Goal: Task Accomplishment & Management: Use online tool/utility

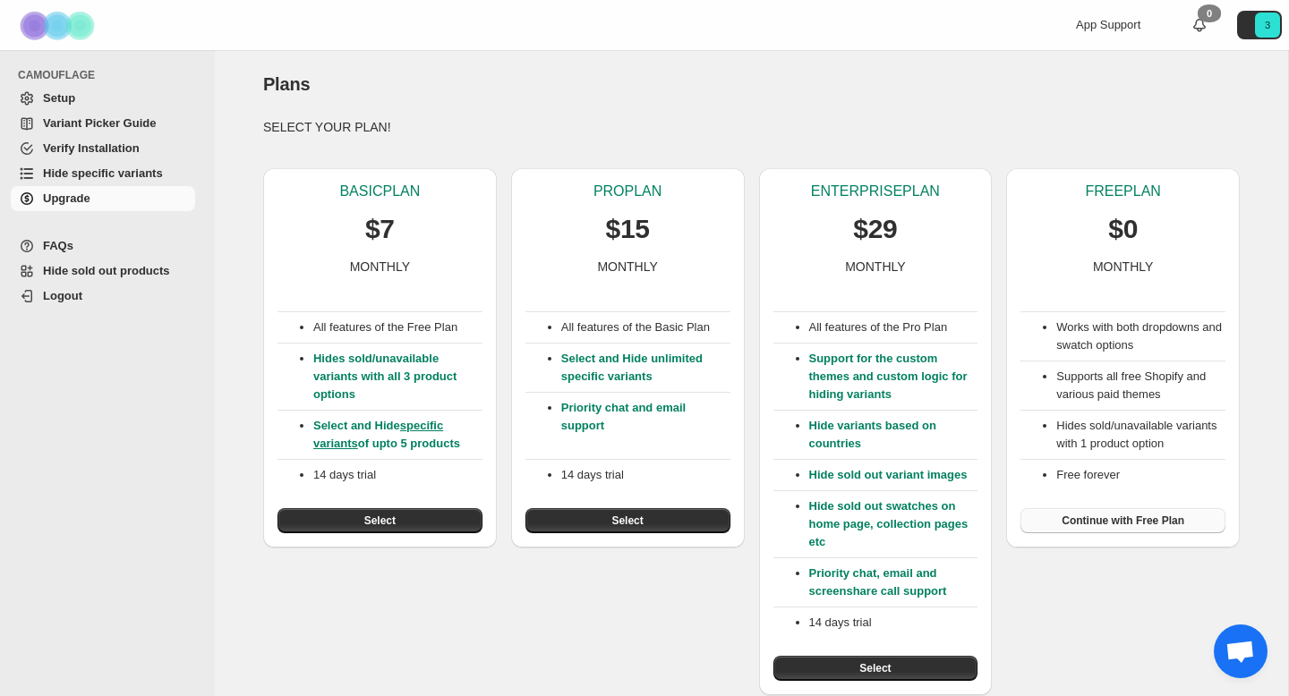
click at [1111, 520] on span "Continue with Free Plan" at bounding box center [1123, 521] width 123 height 14
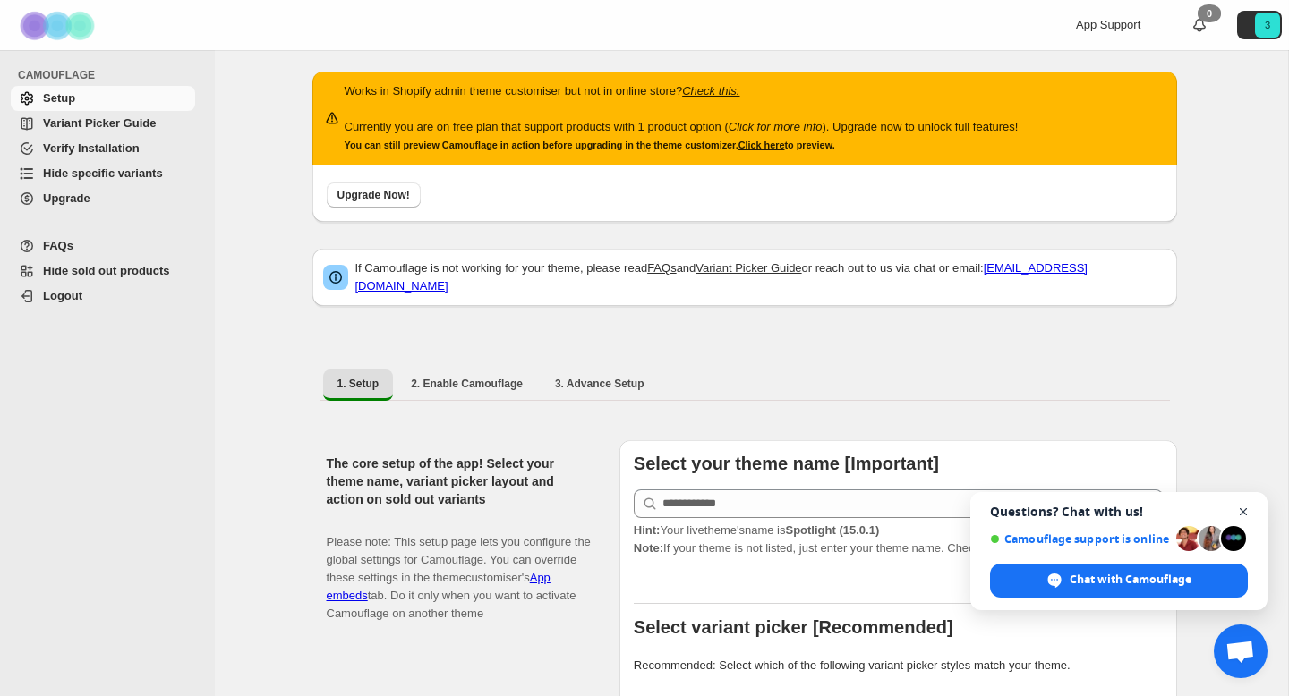
click at [1247, 511] on span "Close chat" at bounding box center [1244, 512] width 22 height 22
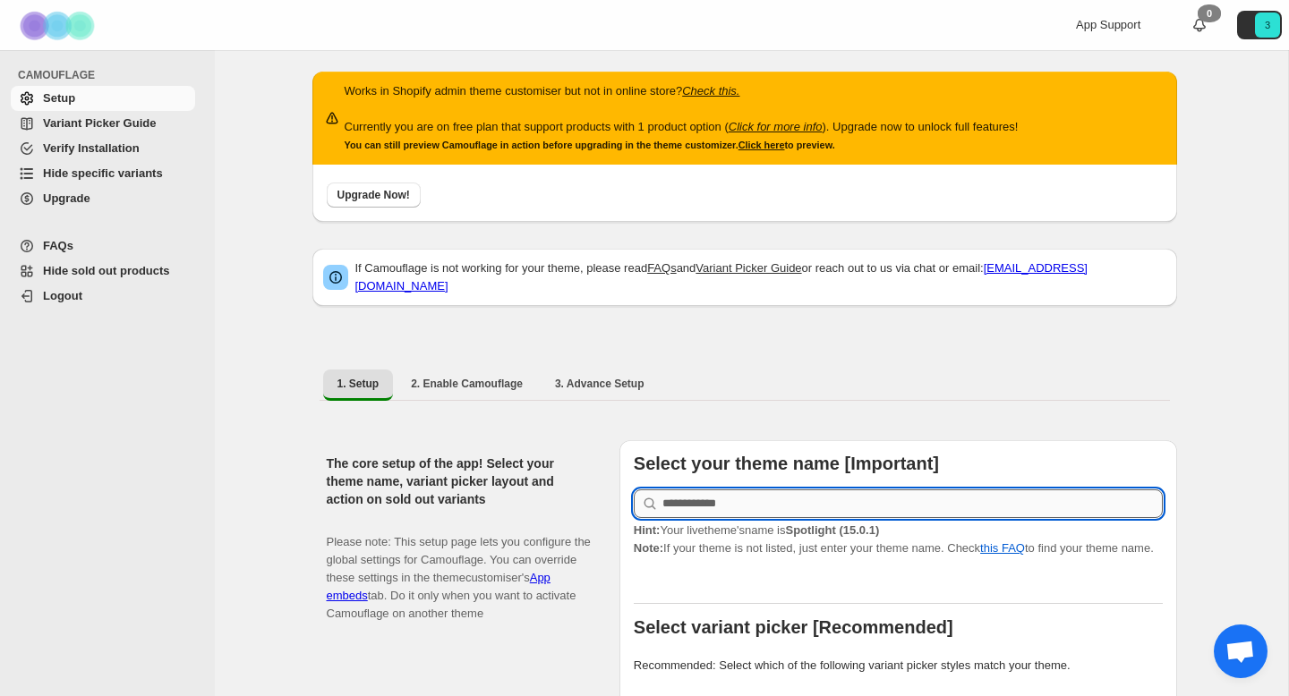
click at [904, 502] on input "text" at bounding box center [912, 504] width 500 height 29
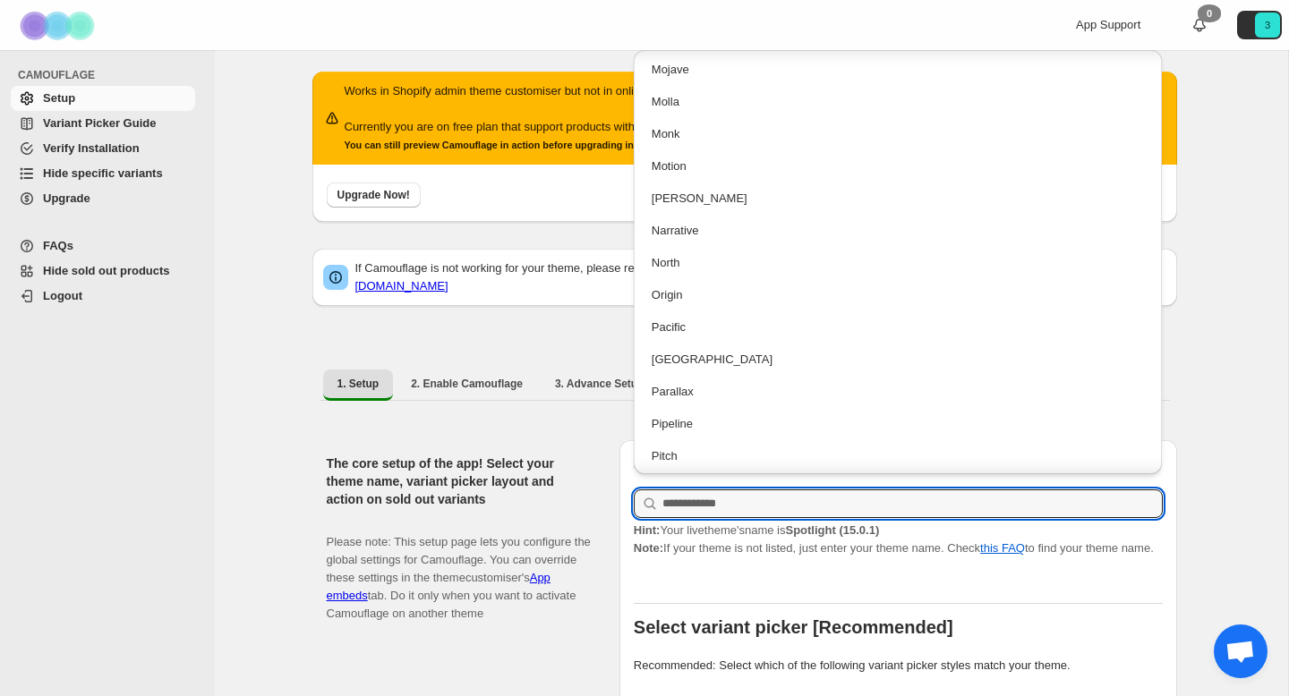
scroll to position [3012, 0]
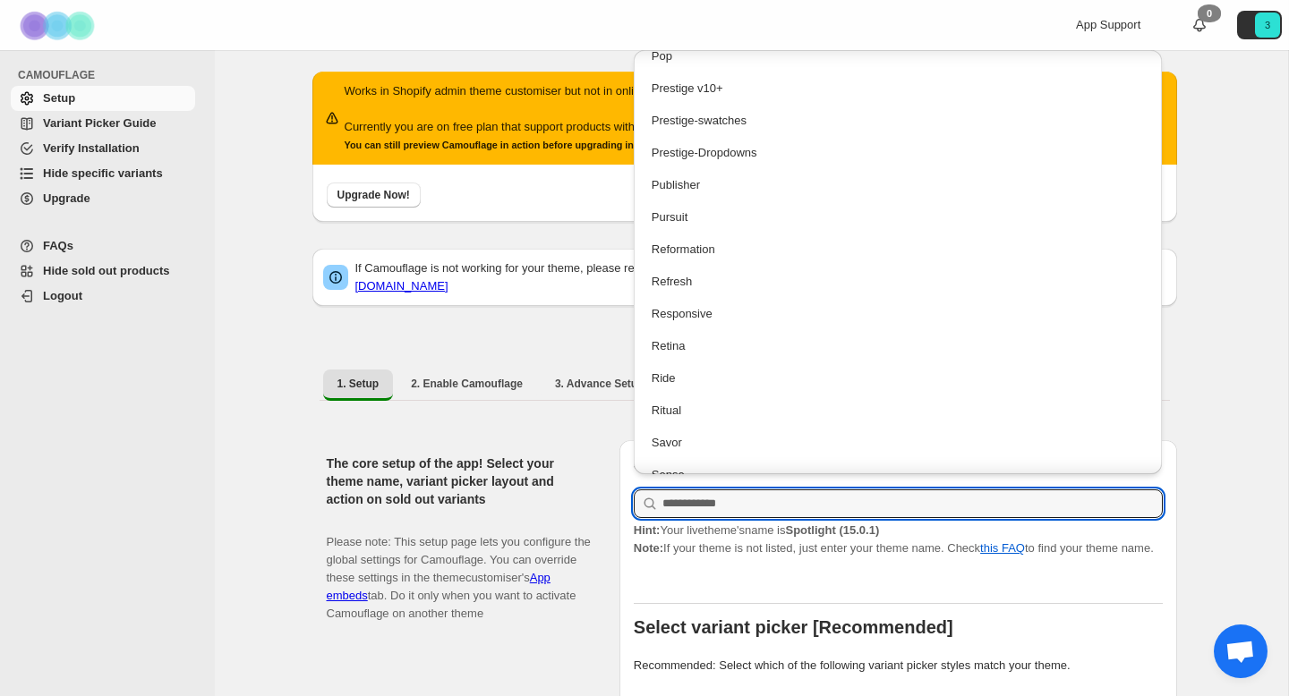
click at [315, 320] on div "If Camouflage is not working for your theme, please read FAQs and Variant Picke…" at bounding box center [744, 286] width 865 height 93
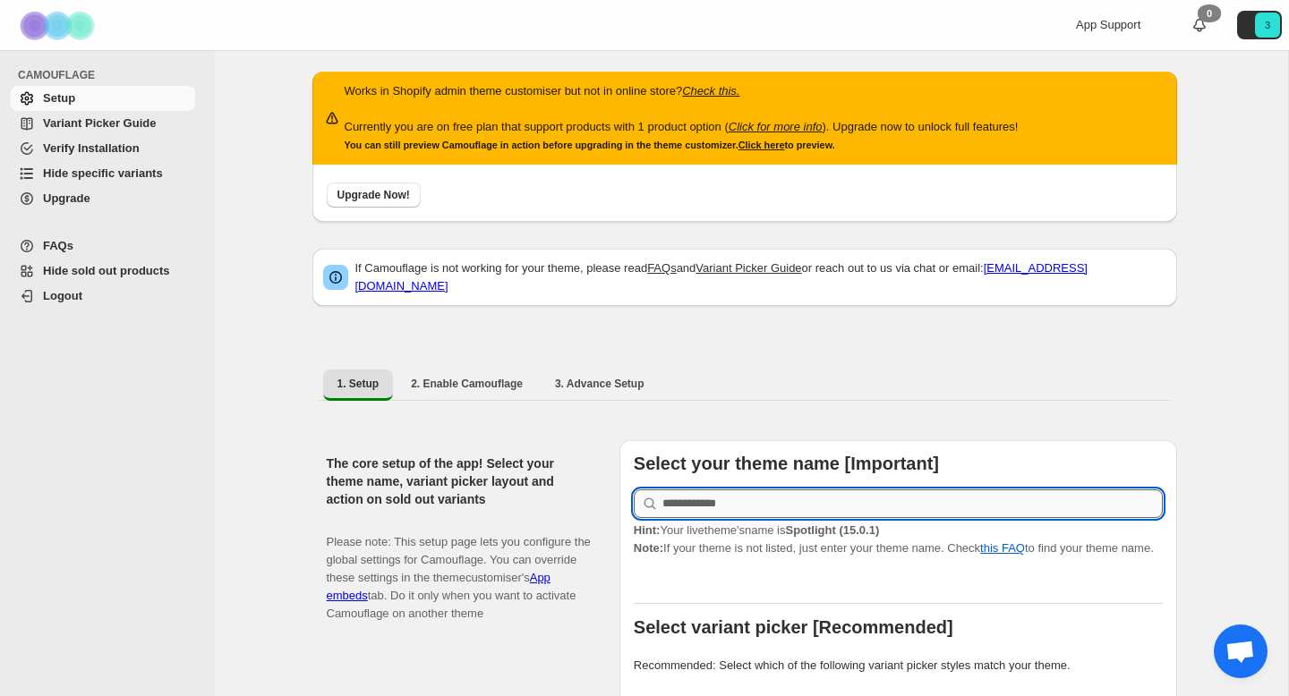
click at [758, 502] on input "text" at bounding box center [912, 504] width 500 height 29
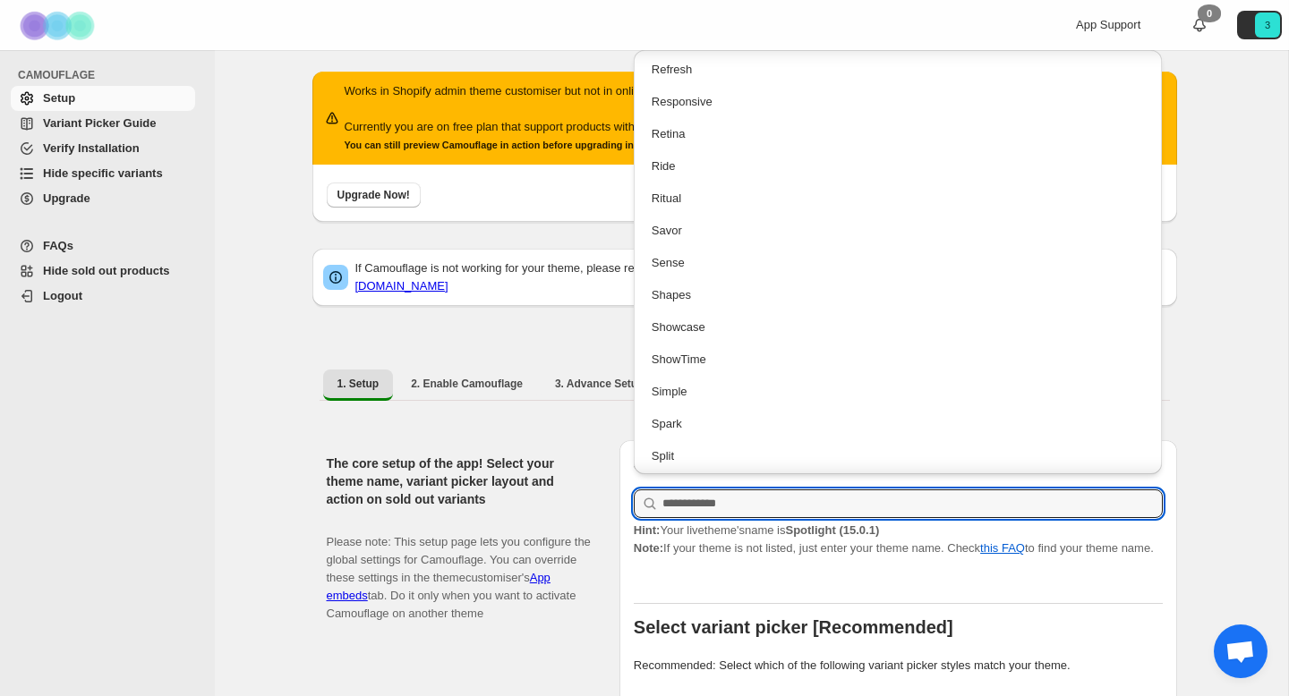
scroll to position [3290, 0]
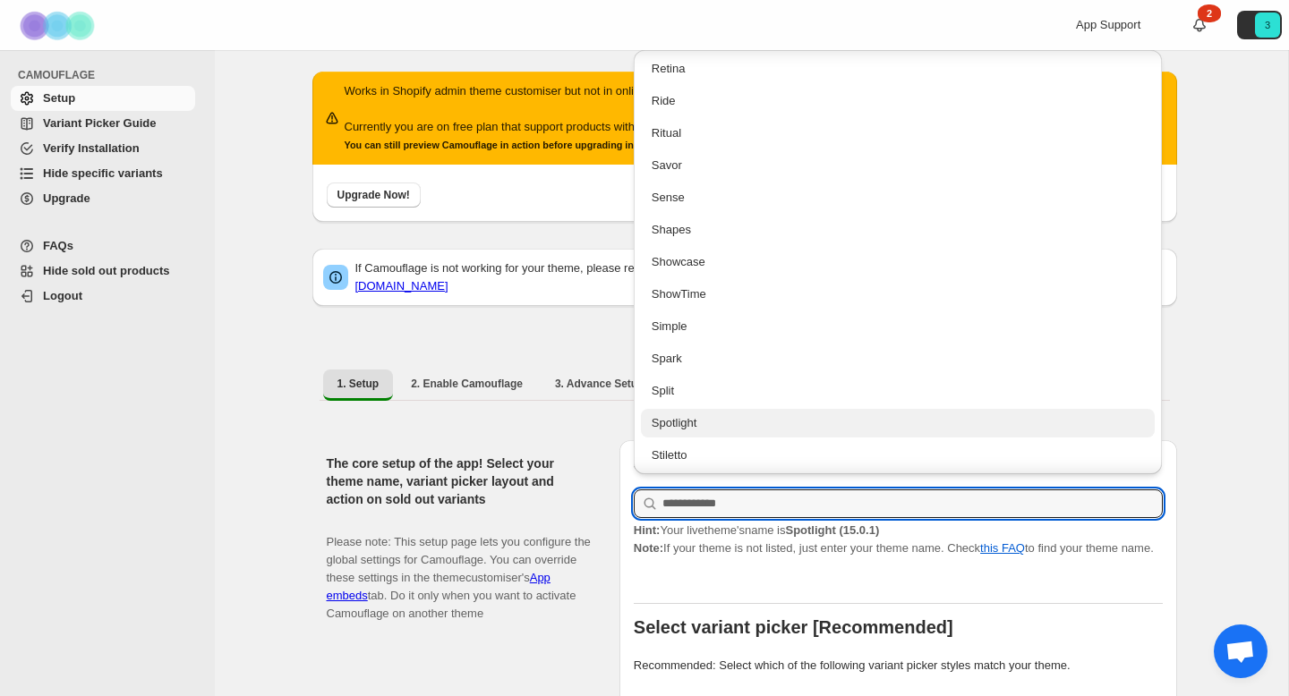
click at [709, 414] on div "Spotlight" at bounding box center [898, 423] width 493 height 18
type input "*********"
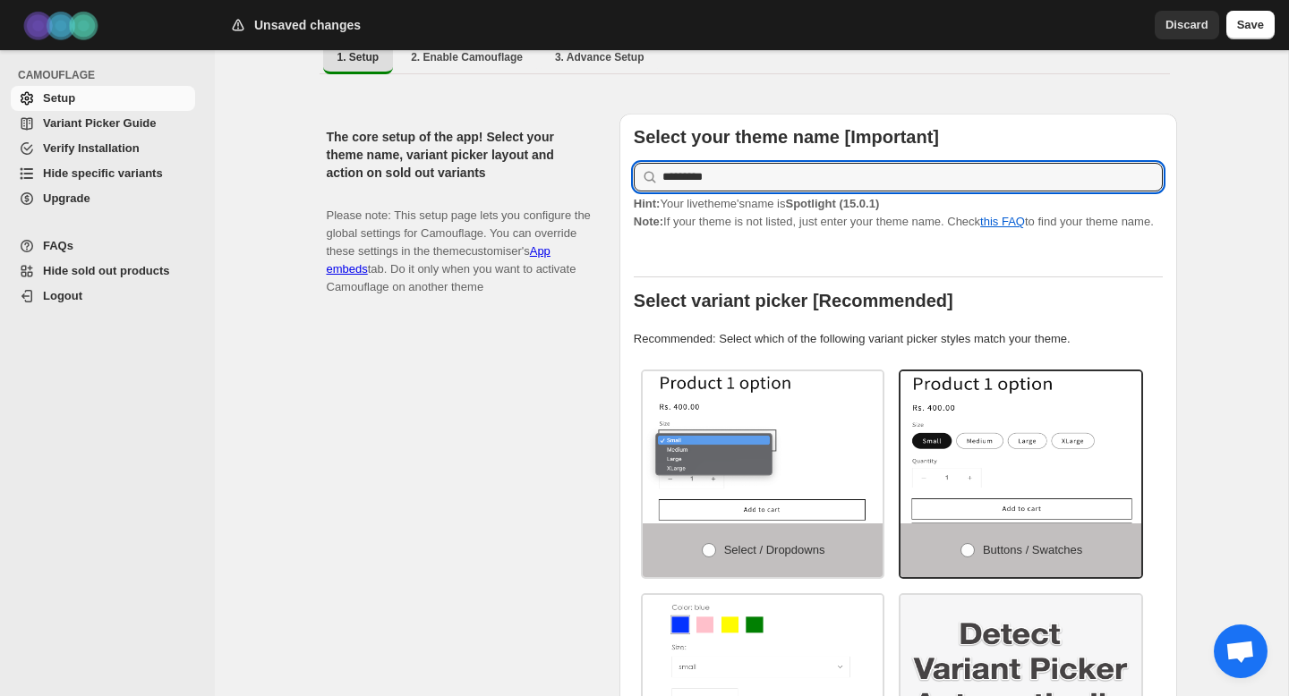
scroll to position [345, 0]
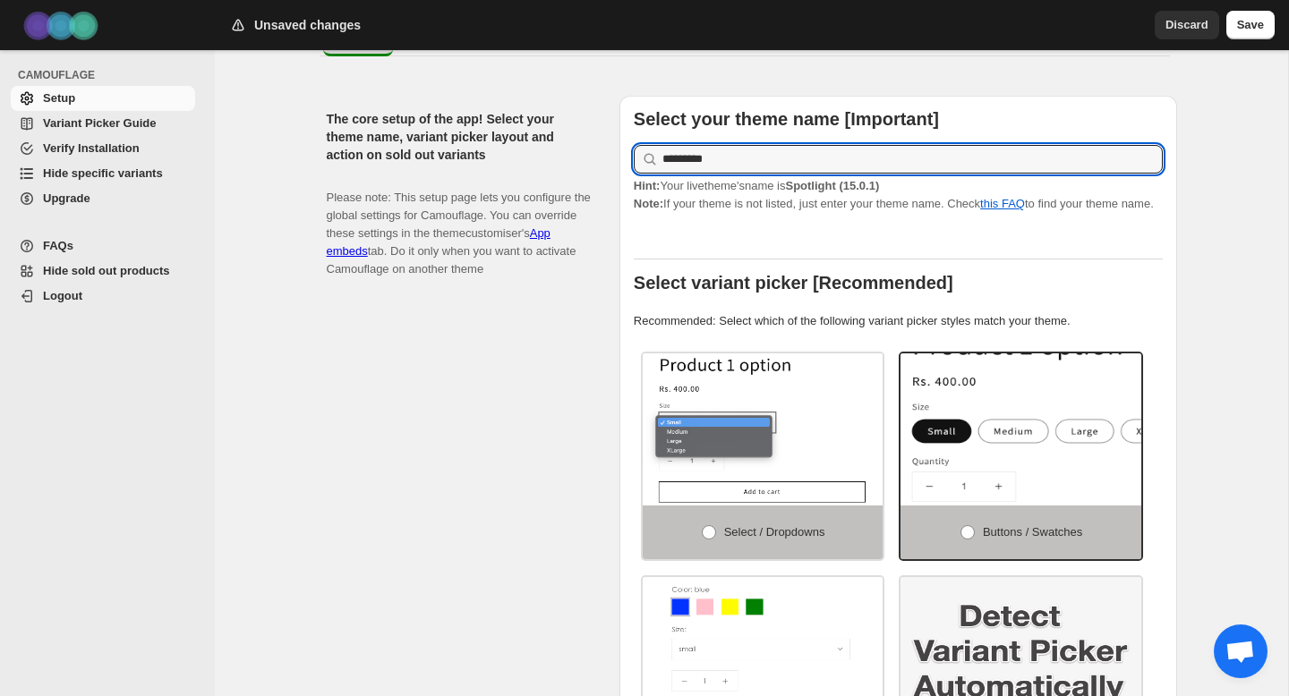
click at [1064, 424] on img at bounding box center [1075, 441] width 361 height 228
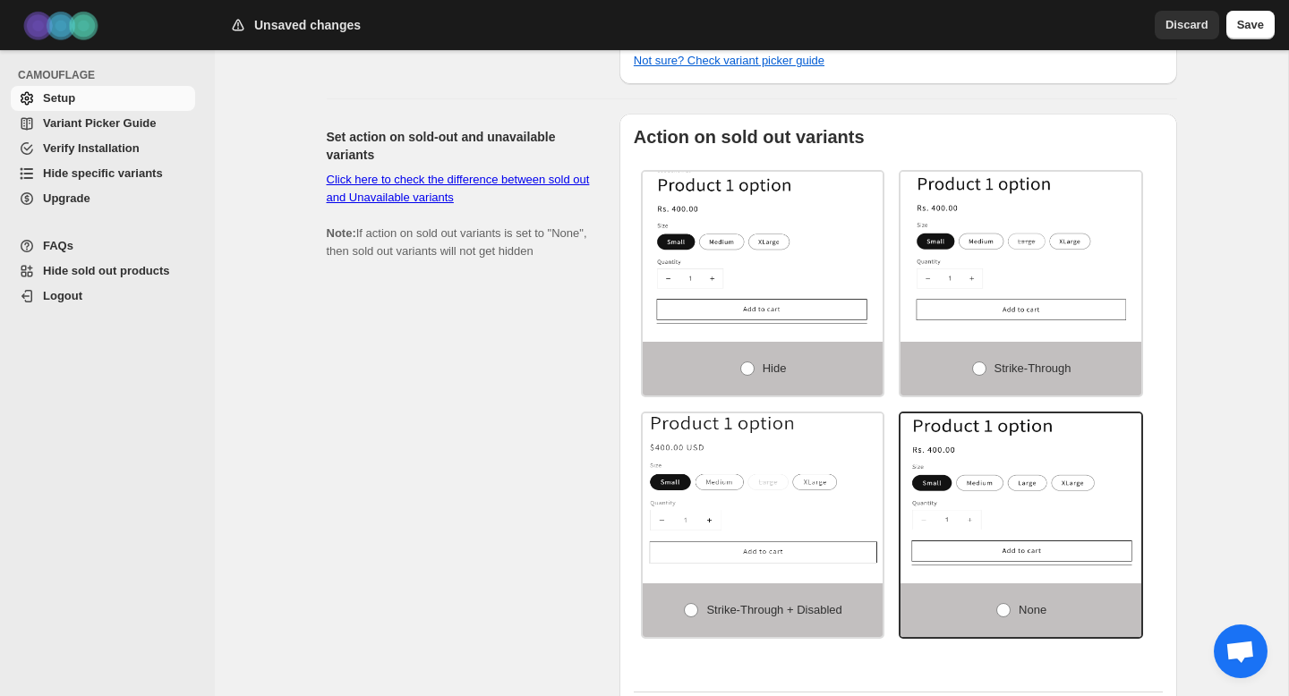
scroll to position [1101, 0]
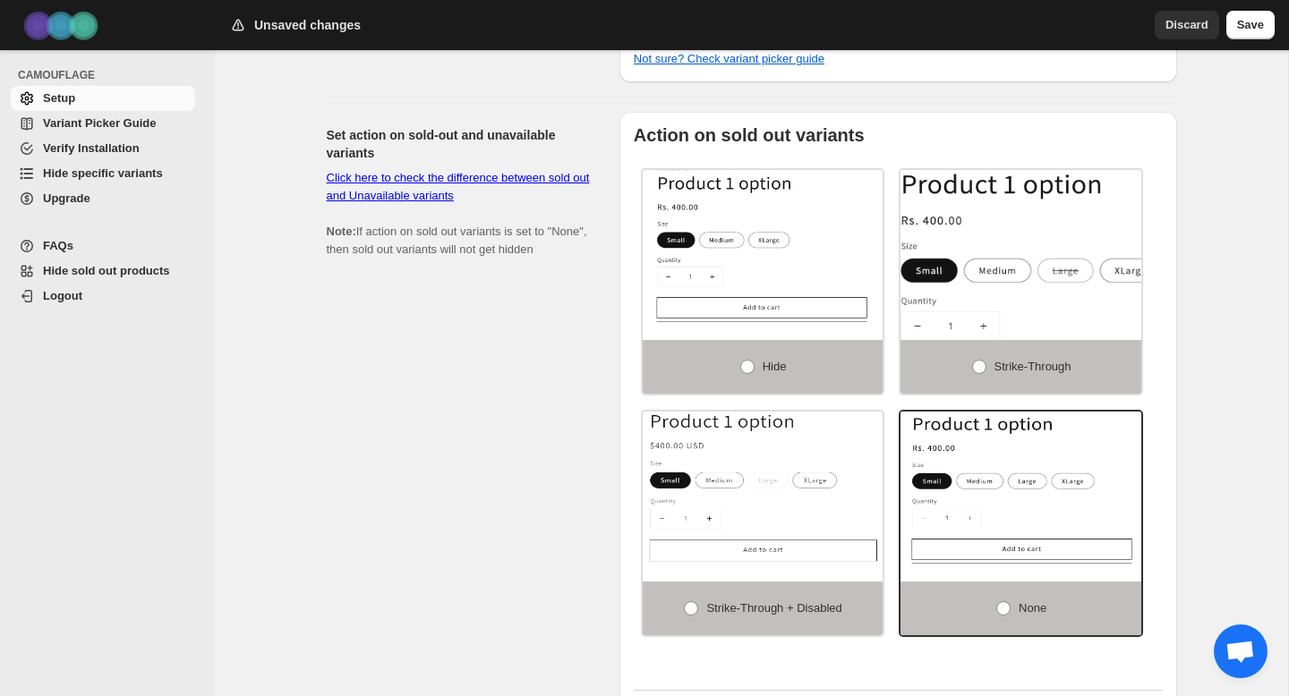
click at [1009, 260] on img at bounding box center [1056, 281] width 361 height 228
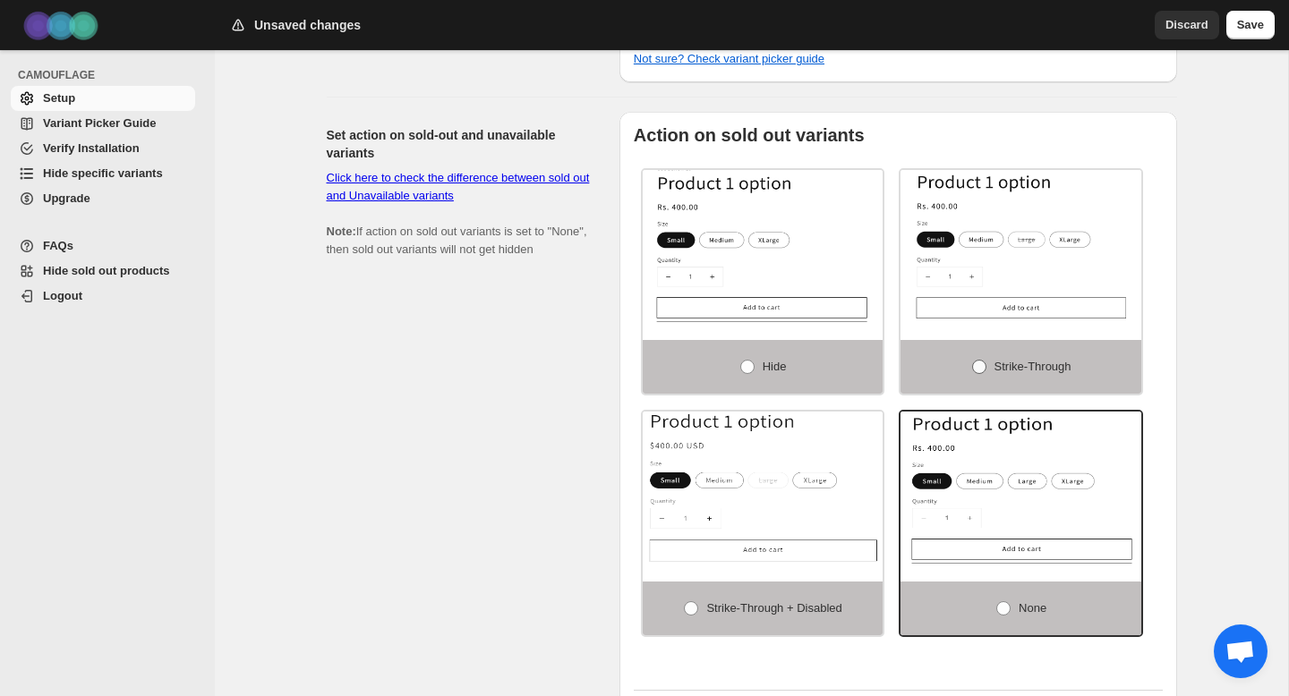
click at [978, 372] on span at bounding box center [979, 367] width 14 height 14
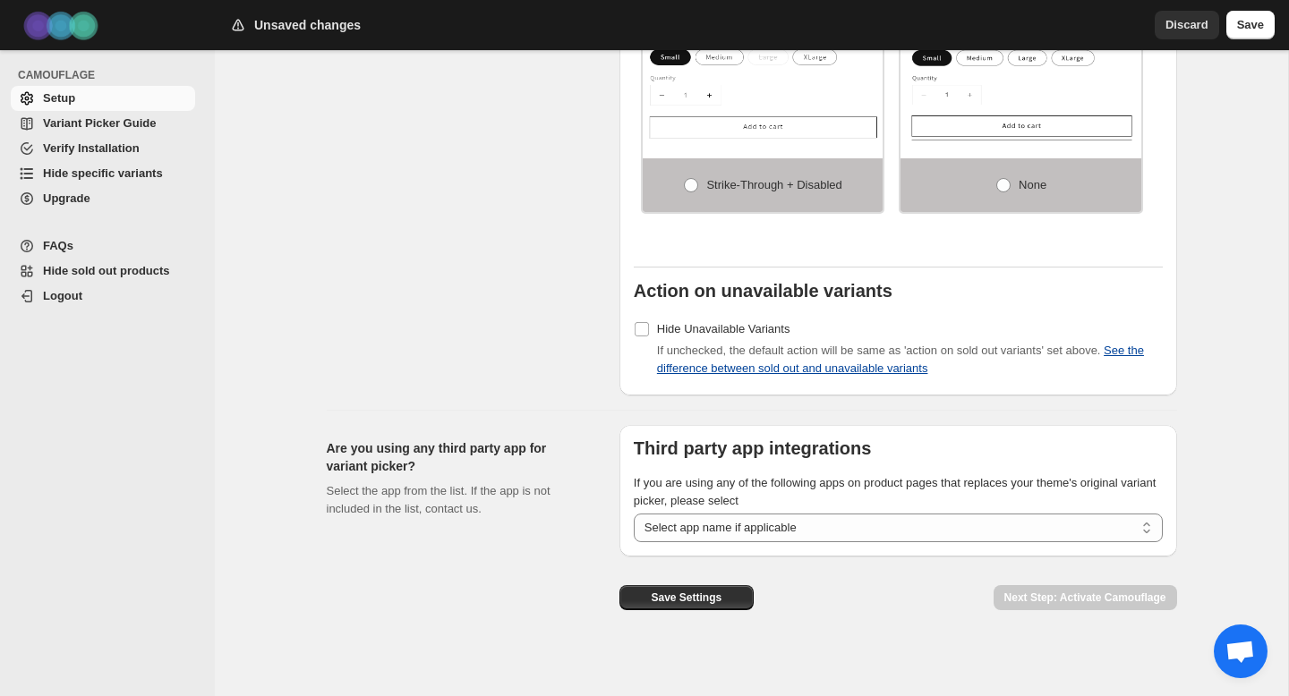
scroll to position [1526, 0]
click at [924, 527] on select "**********" at bounding box center [898, 526] width 529 height 29
click at [634, 516] on select "**********" at bounding box center [898, 526] width 529 height 29
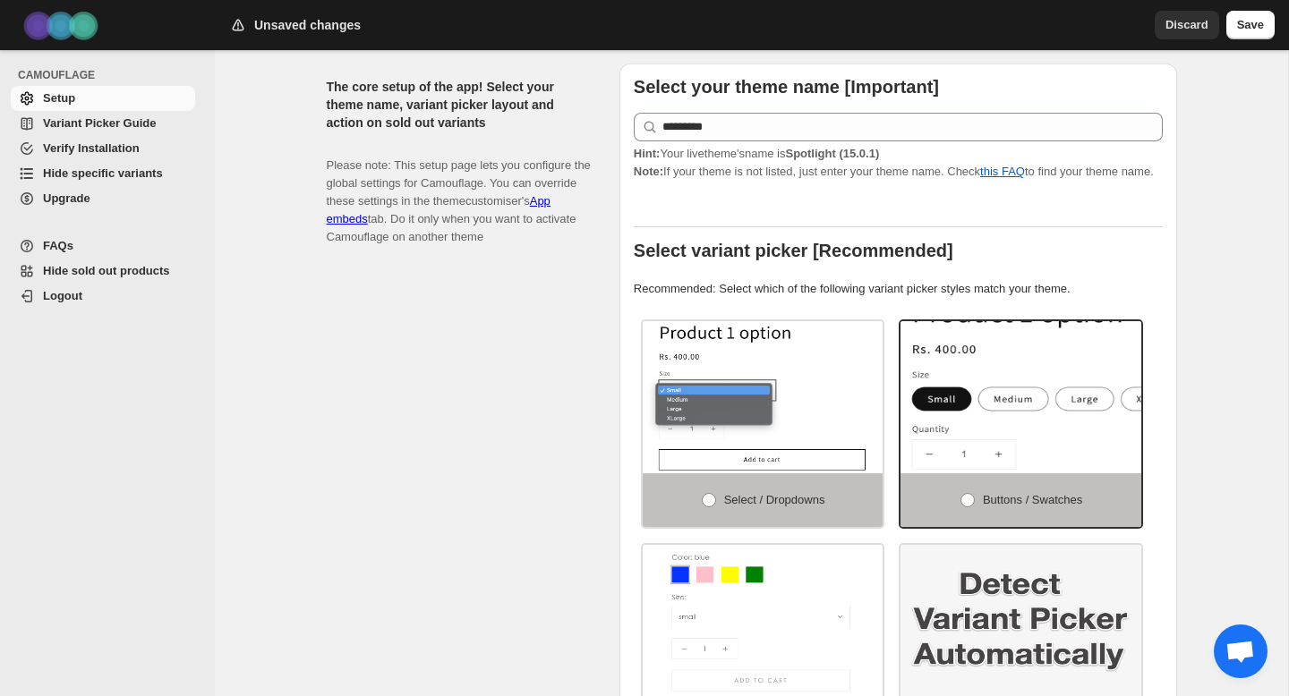
scroll to position [0, 0]
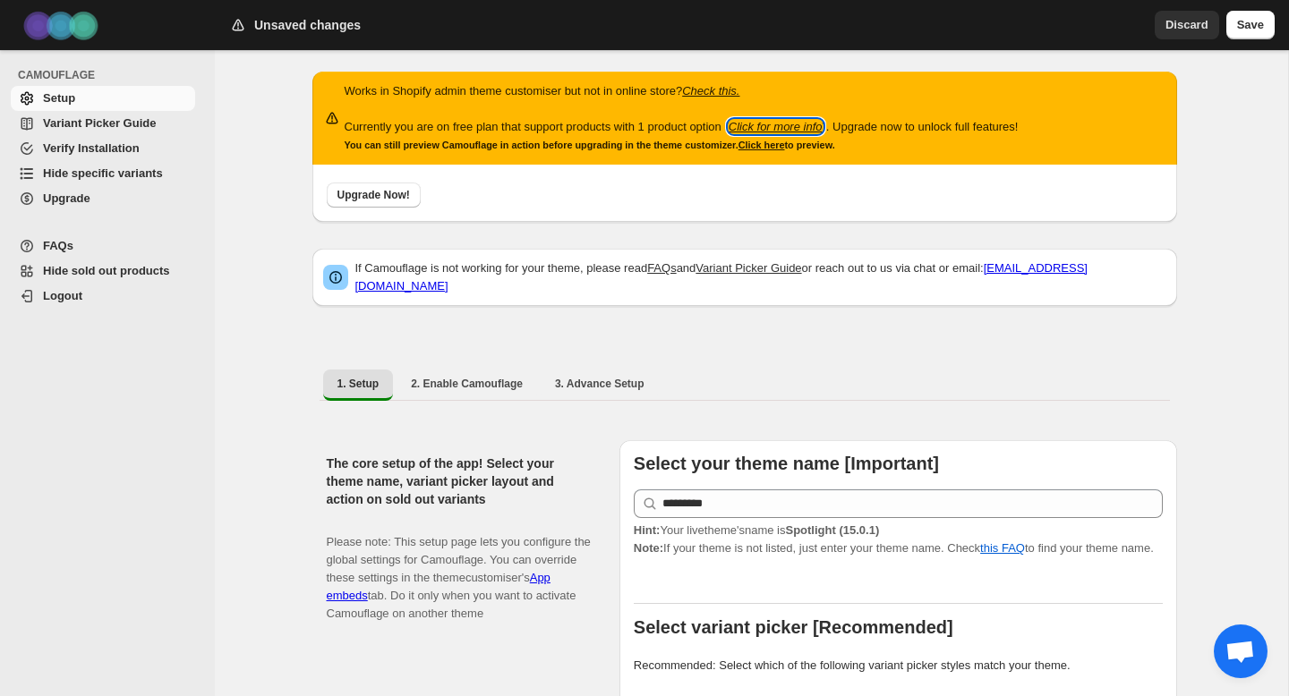
click at [823, 128] on icon "Click for more info" at bounding box center [776, 126] width 94 height 13
click at [1240, 30] on span "Save" at bounding box center [1250, 25] width 27 height 18
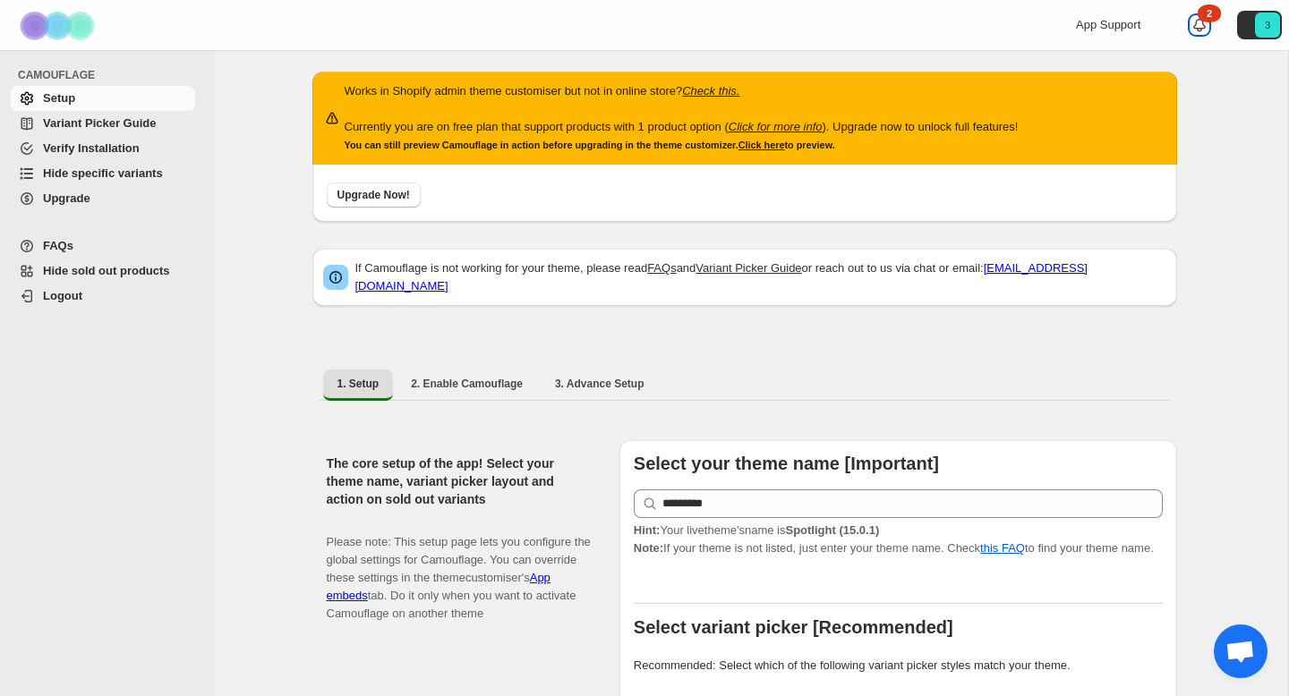
click at [1197, 24] on icon at bounding box center [1200, 25] width 18 height 18
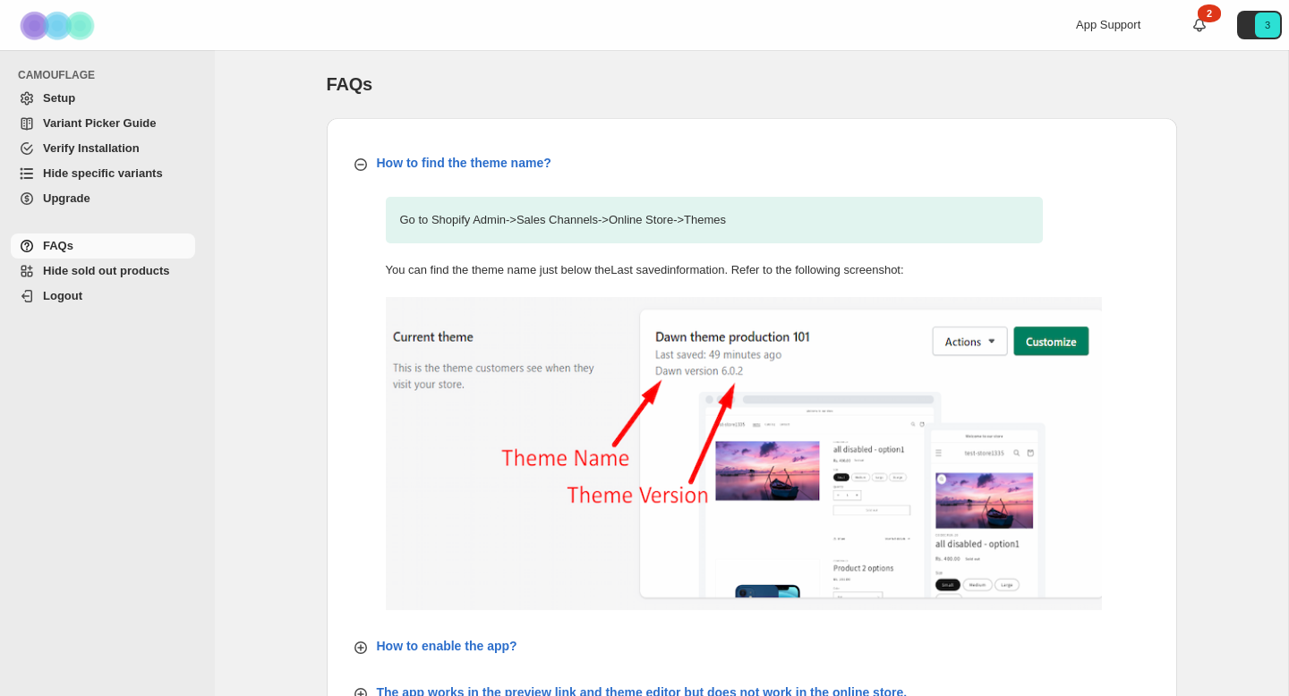
scroll to position [633, 0]
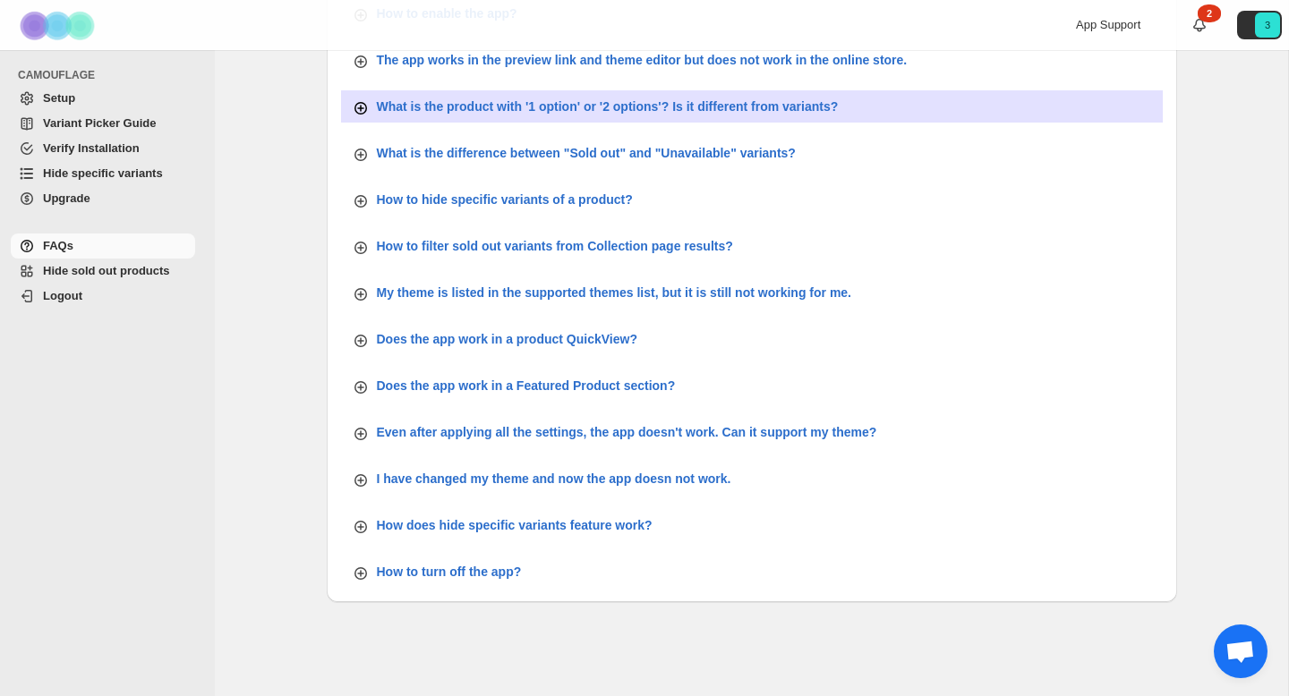
click at [662, 110] on p "What is the product with '1 option' or '2 options'? Is it different from varian…" at bounding box center [608, 107] width 462 height 18
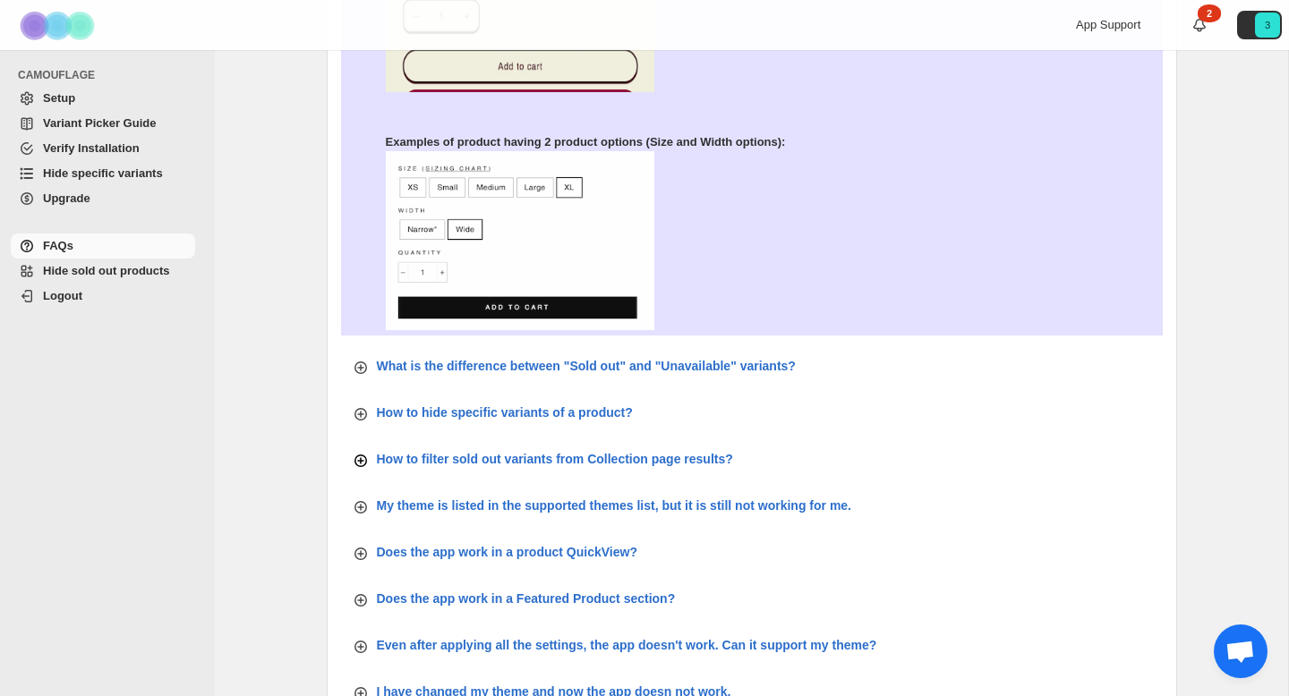
scroll to position [935, 0]
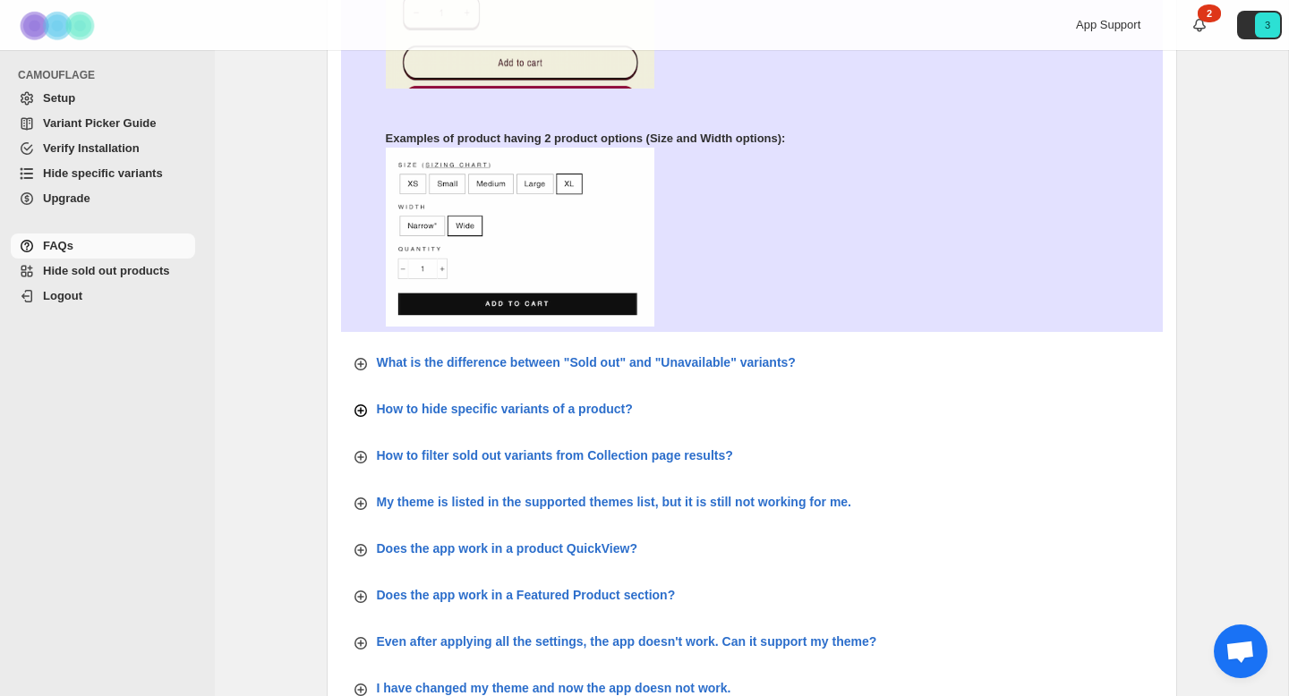
click at [612, 401] on p "How to hide specific variants of a product?" at bounding box center [505, 409] width 256 height 18
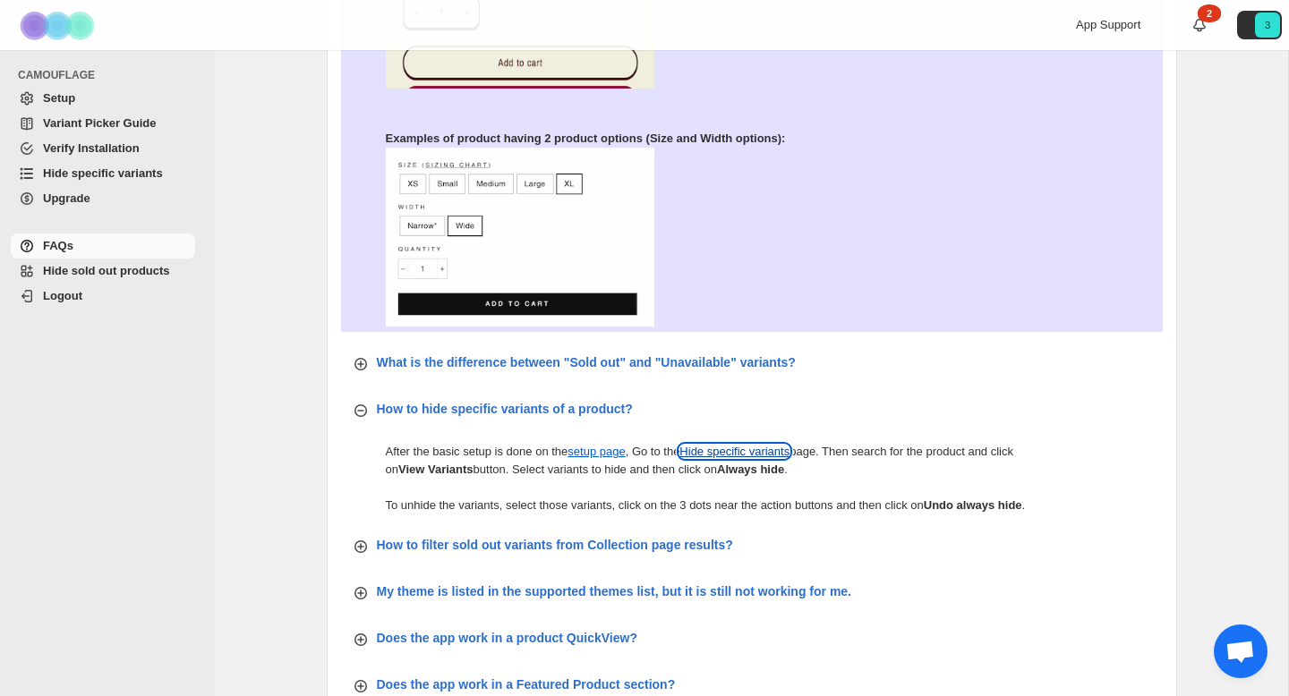
click at [778, 450] on link "Hide specific variants" at bounding box center [734, 451] width 110 height 13
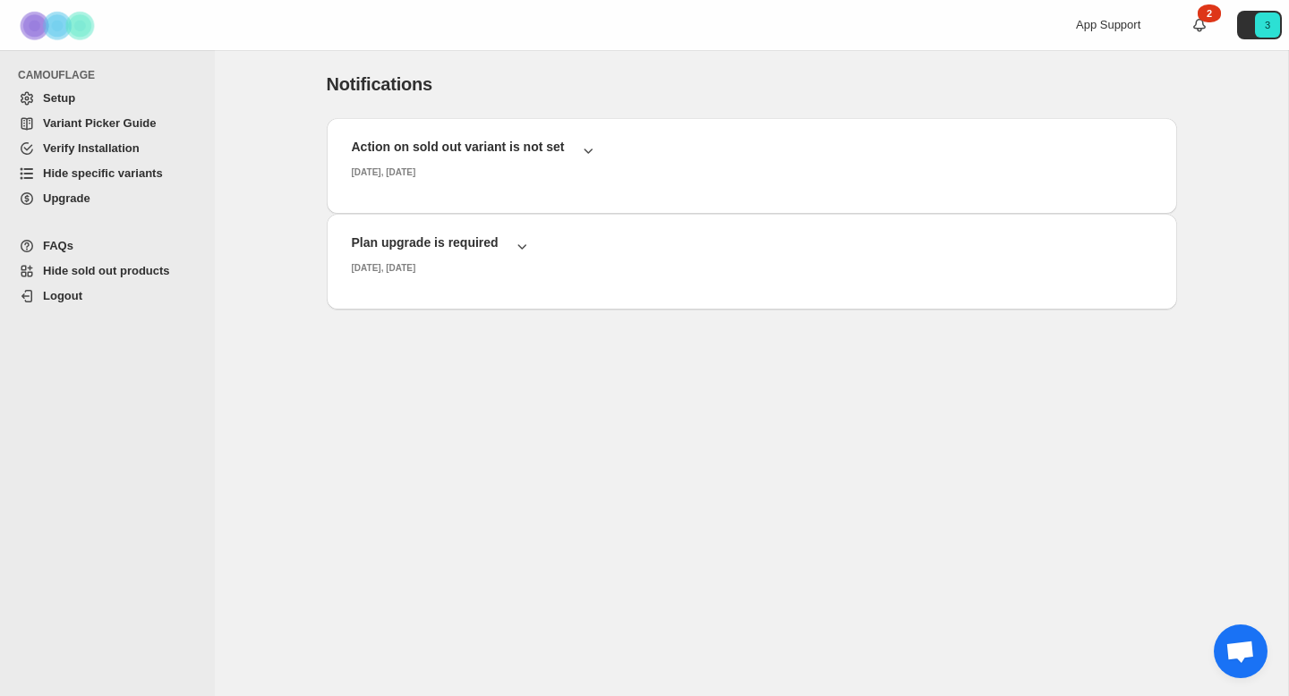
click at [85, 106] on span "Setup" at bounding box center [117, 99] width 149 height 18
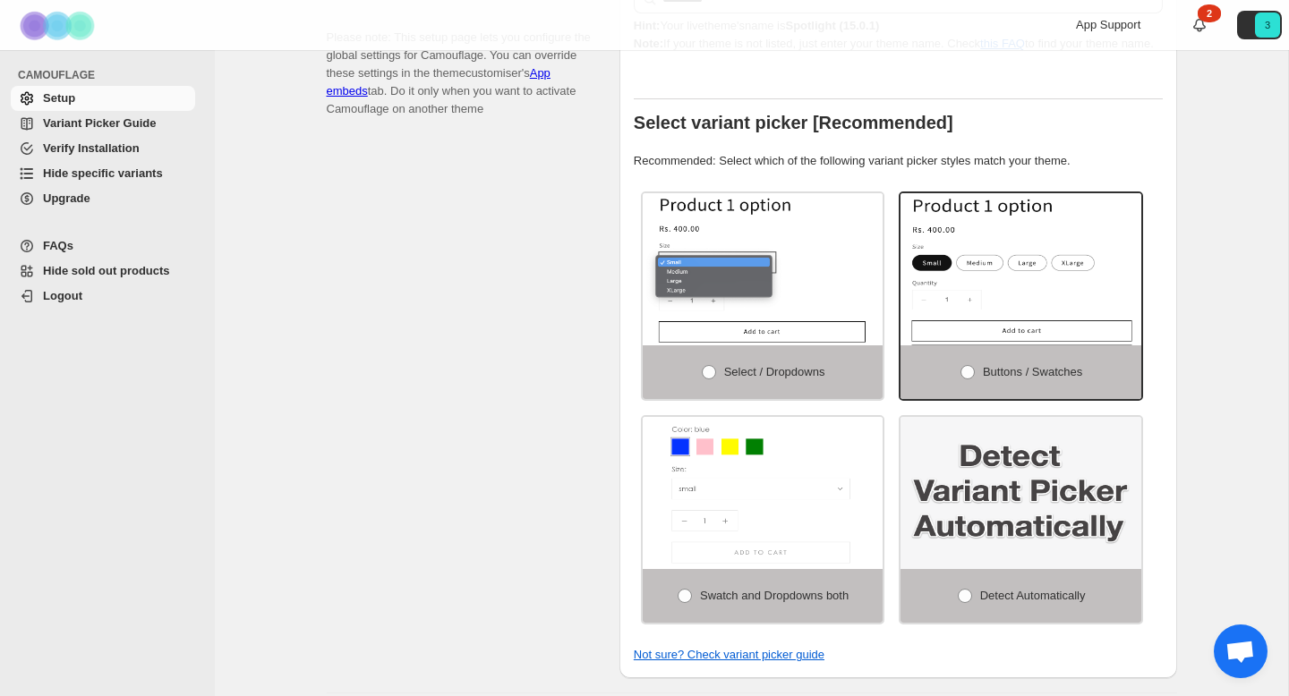
scroll to position [178, 0]
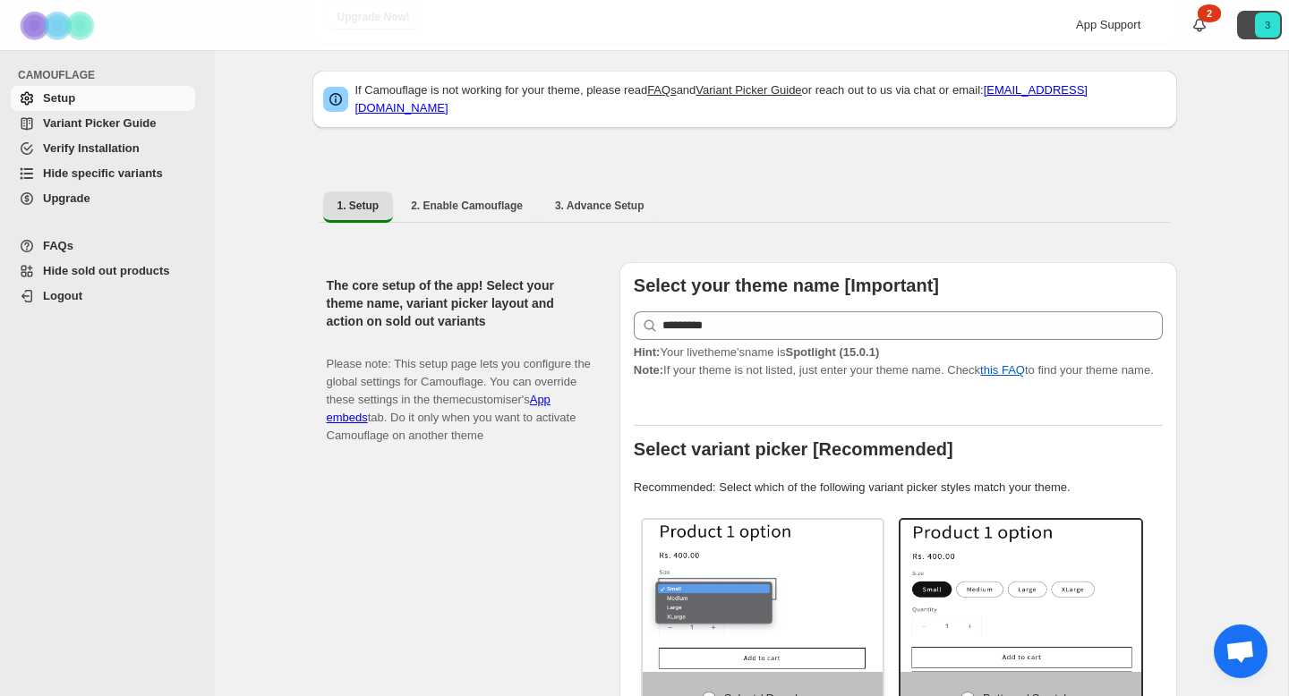
click at [1245, 29] on button "3" at bounding box center [1259, 25] width 45 height 29
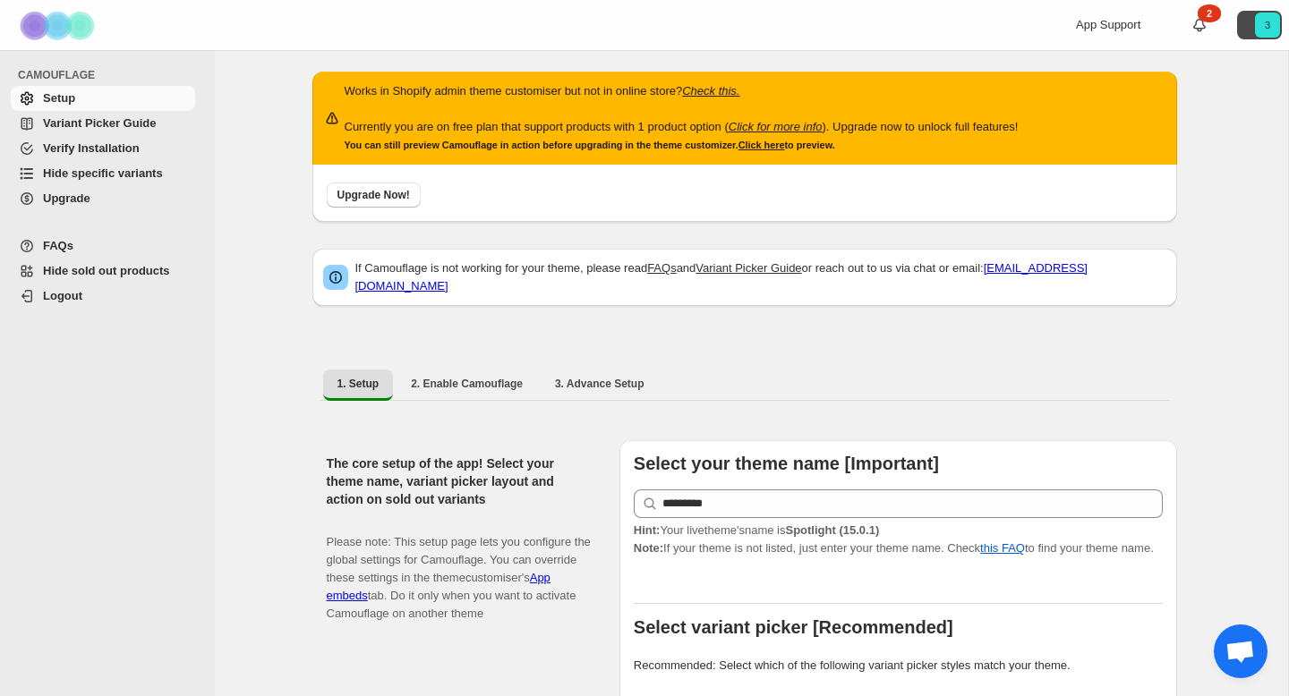
click at [1248, 21] on button "3" at bounding box center [1259, 25] width 45 height 29
click at [1201, 98] on span "Logout" at bounding box center [1236, 106] width 70 height 18
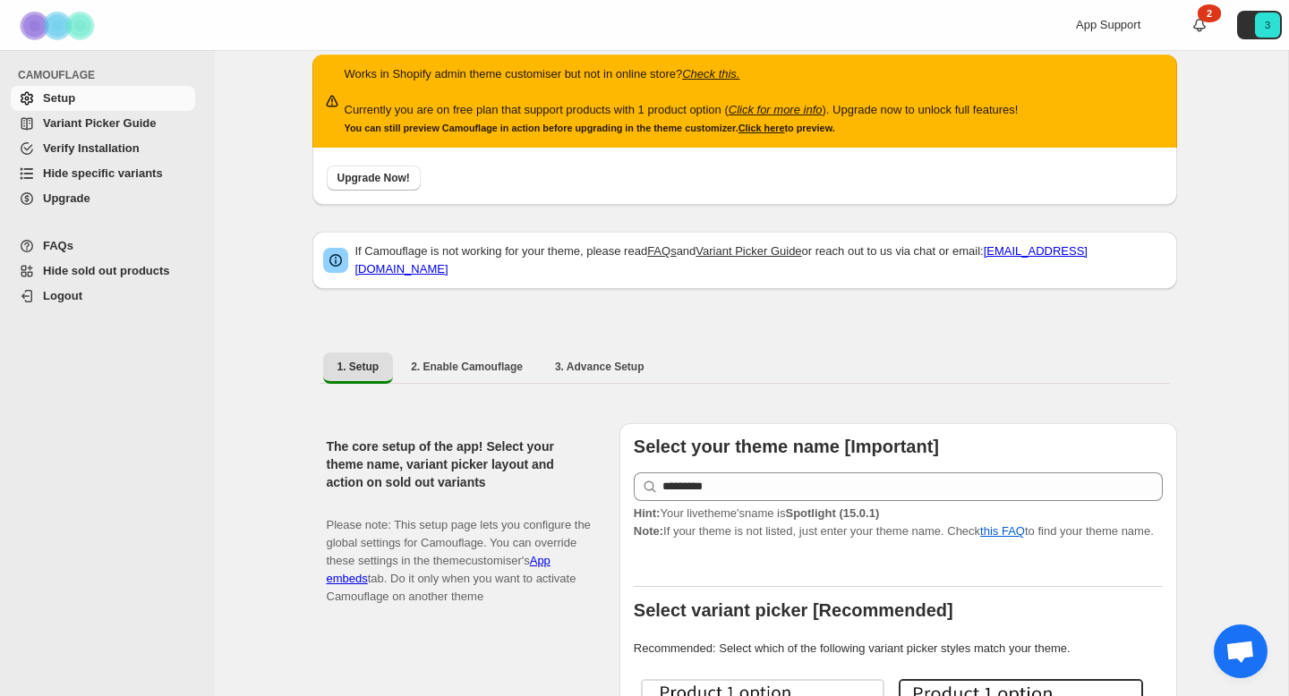
scroll to position [23, 0]
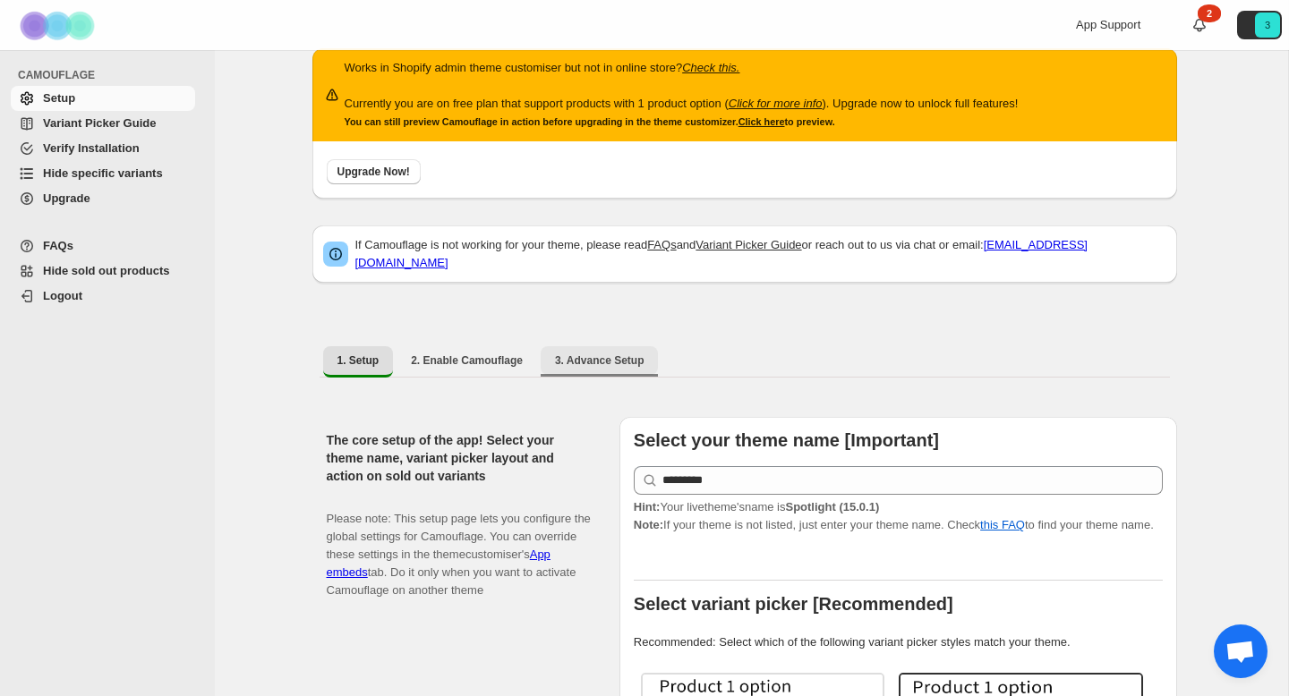
click at [609, 355] on span "3. Advance Setup" at bounding box center [600, 361] width 90 height 14
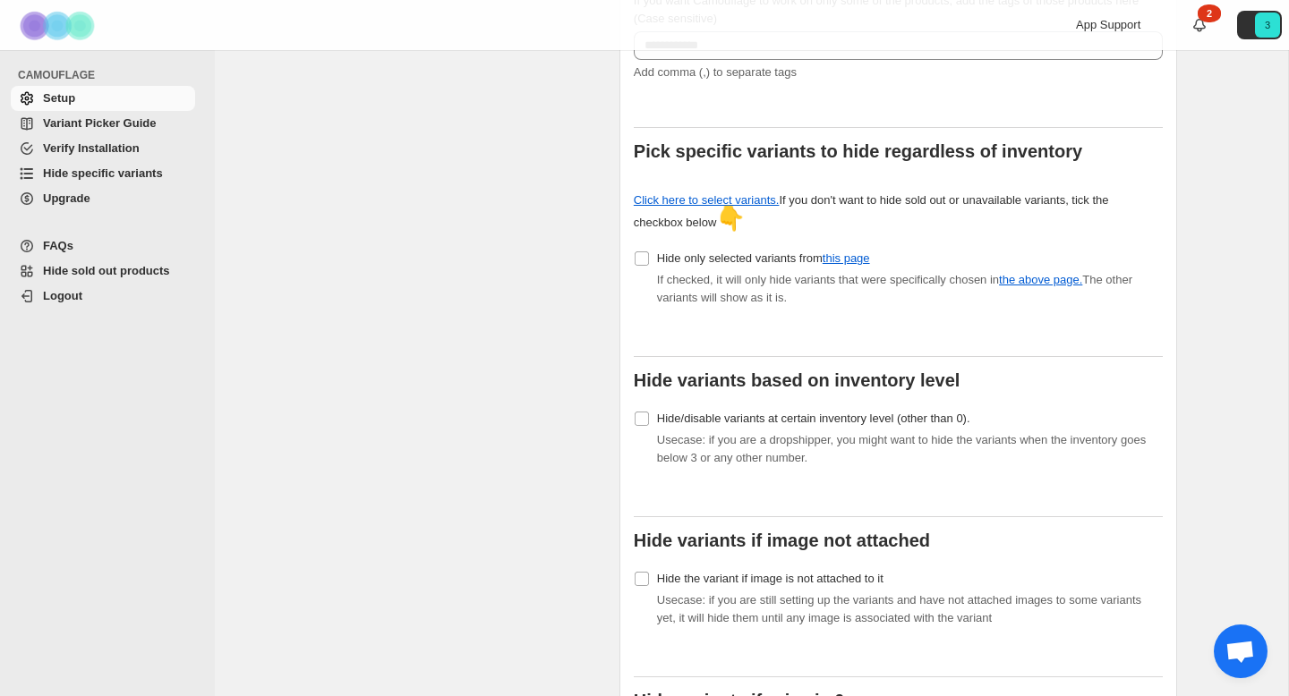
scroll to position [2095, 0]
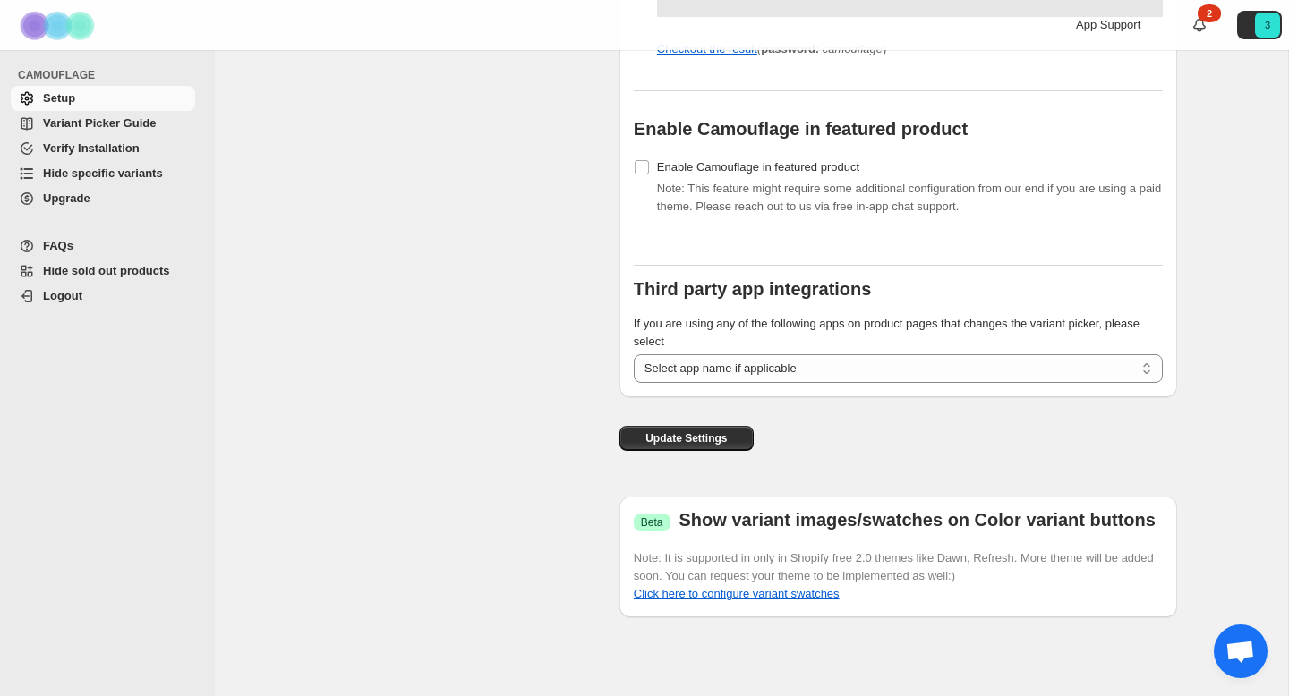
click at [57, 98] on span "Setup" at bounding box center [59, 97] width 32 height 13
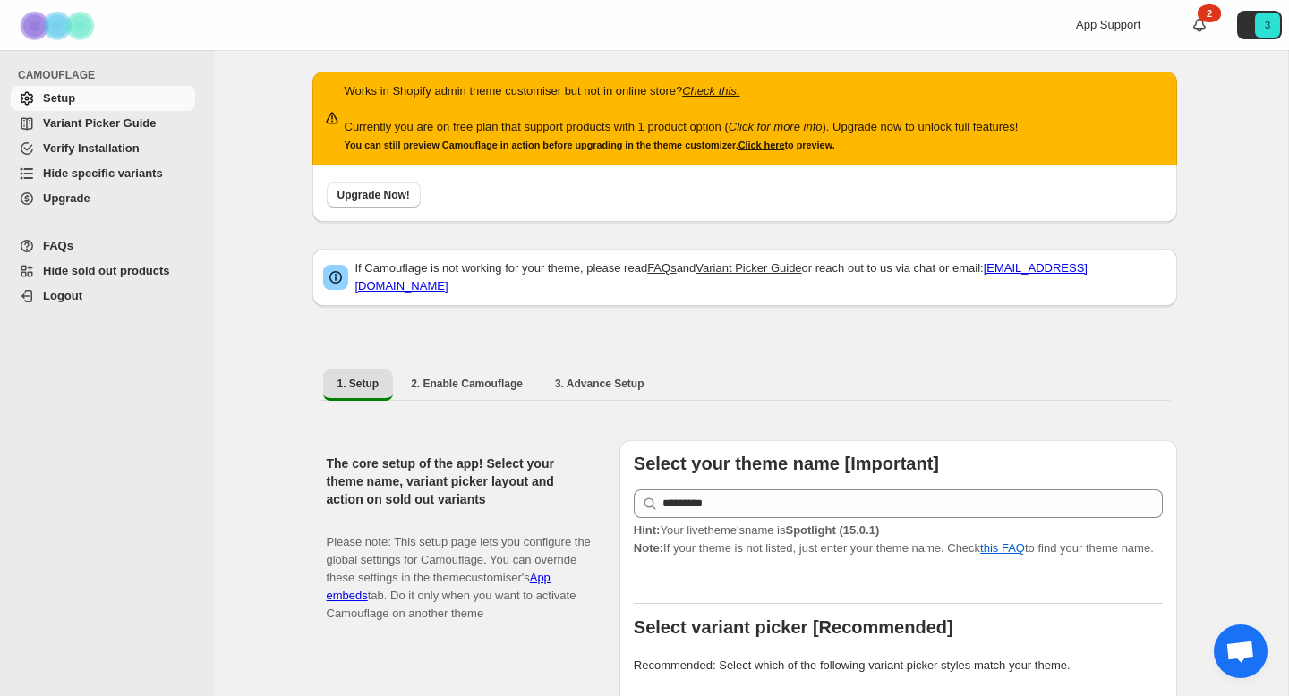
click at [64, 196] on span "Upgrade" at bounding box center [66, 198] width 47 height 13
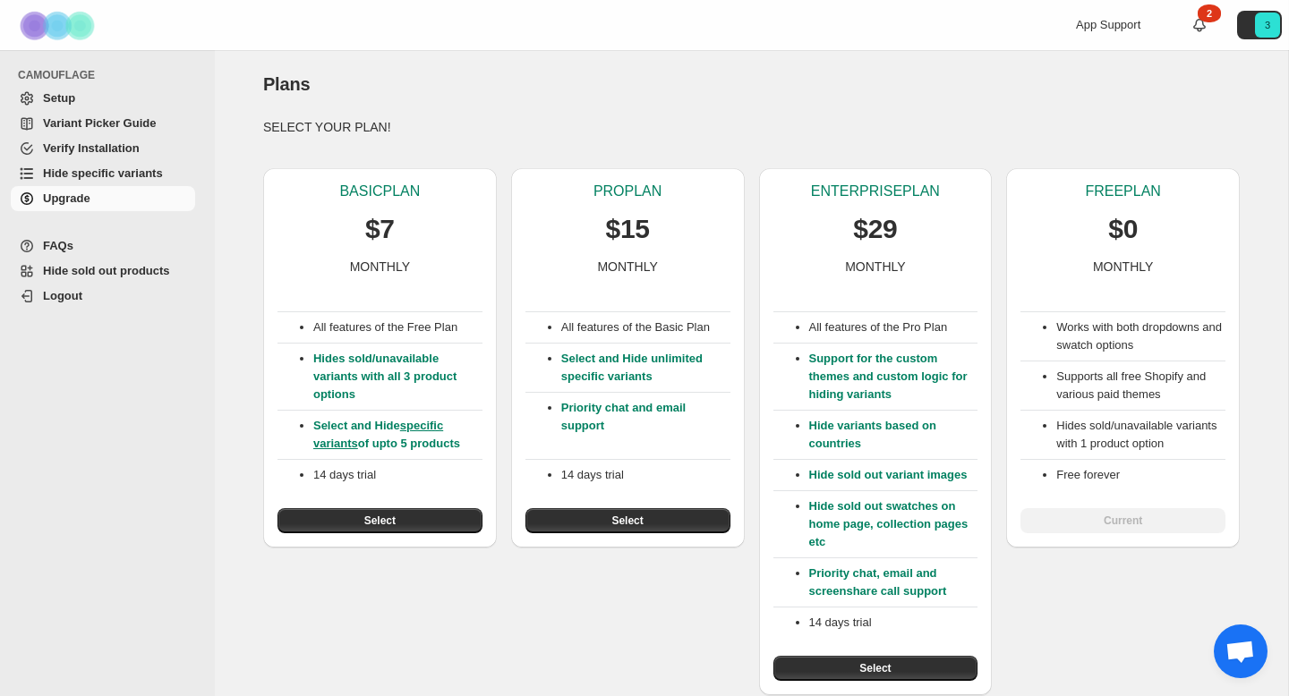
click at [58, 175] on span "Hide specific variants" at bounding box center [103, 173] width 120 height 13
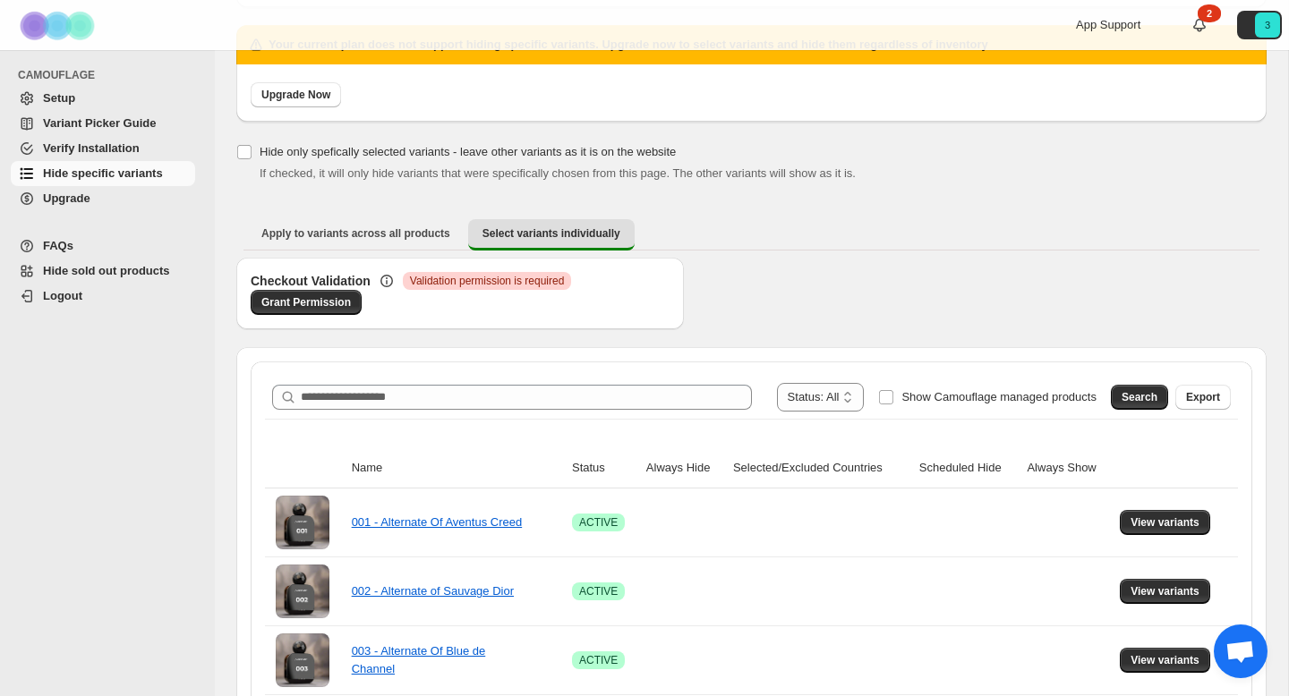
scroll to position [132, 0]
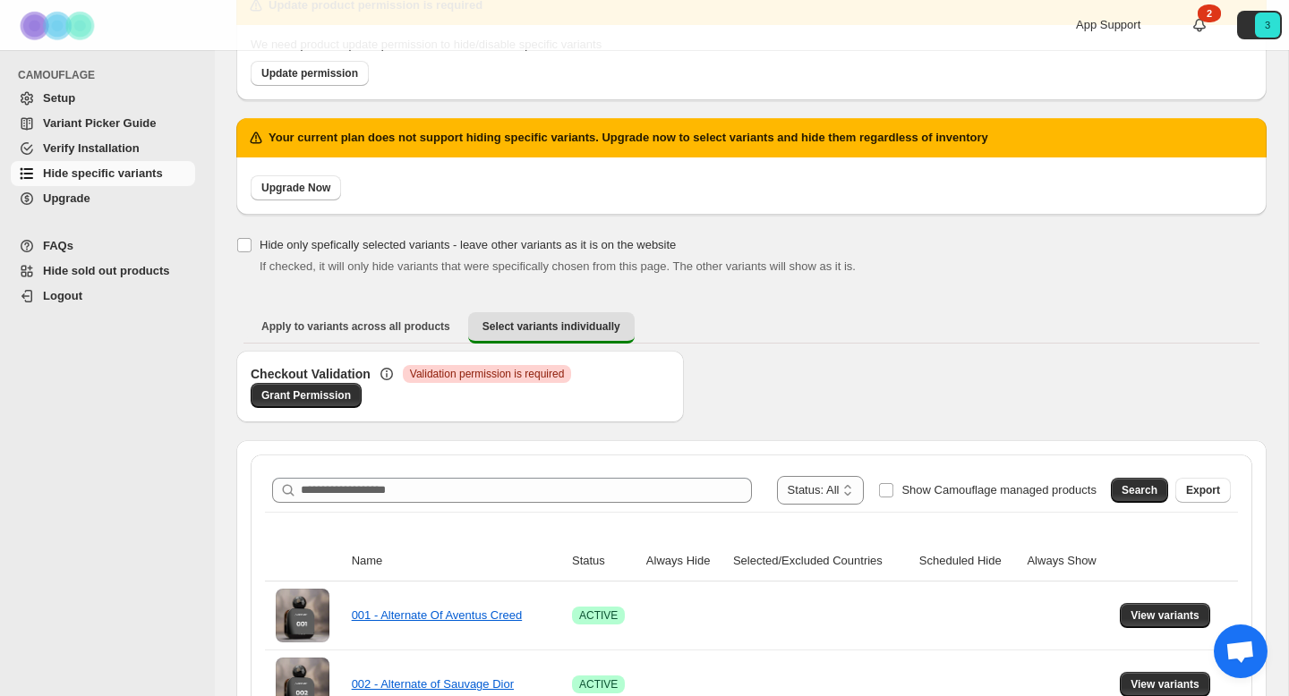
click at [61, 150] on span "Verify Installation" at bounding box center [91, 147] width 97 height 13
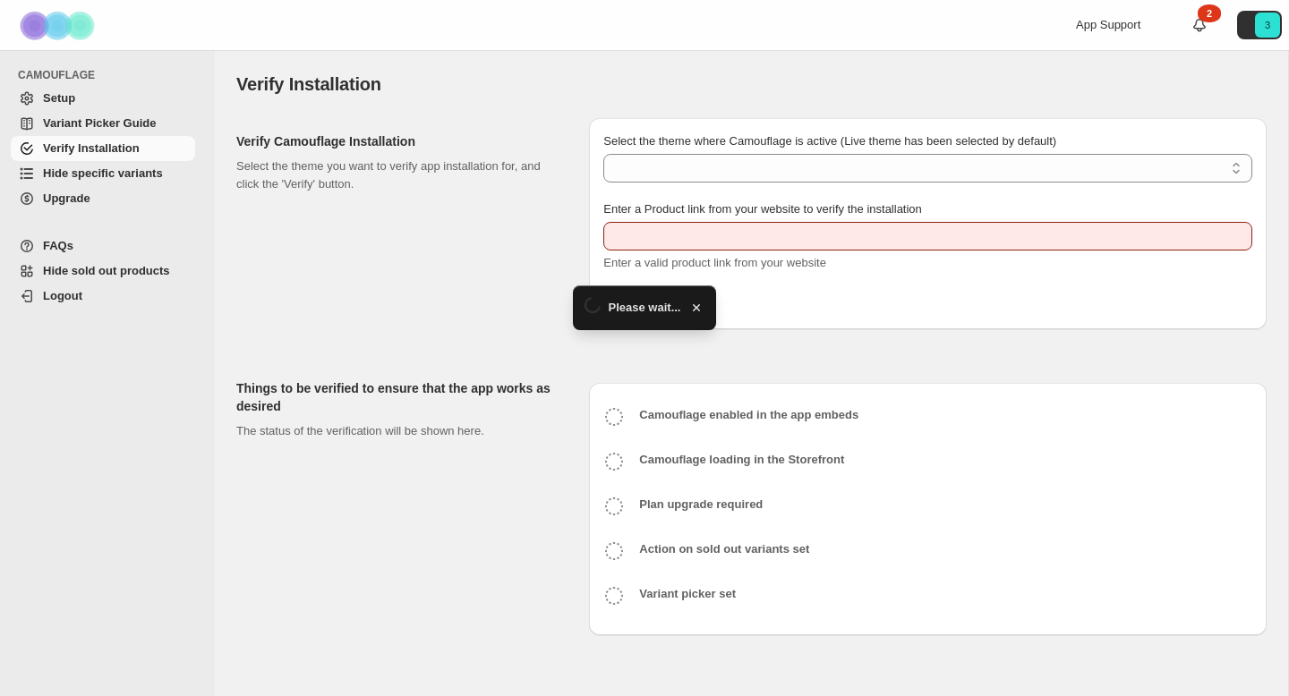
type input "**********"
select select "**********"
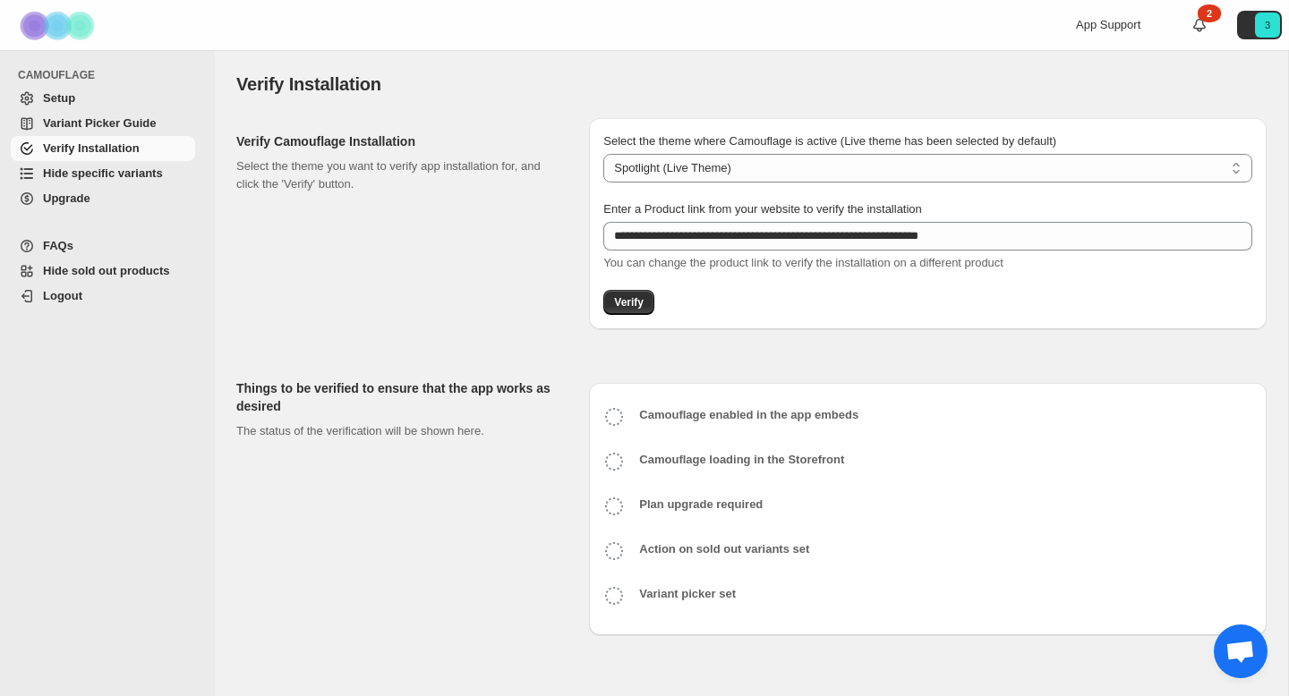
click at [92, 124] on span "Variant Picker Guide" at bounding box center [99, 122] width 113 height 13
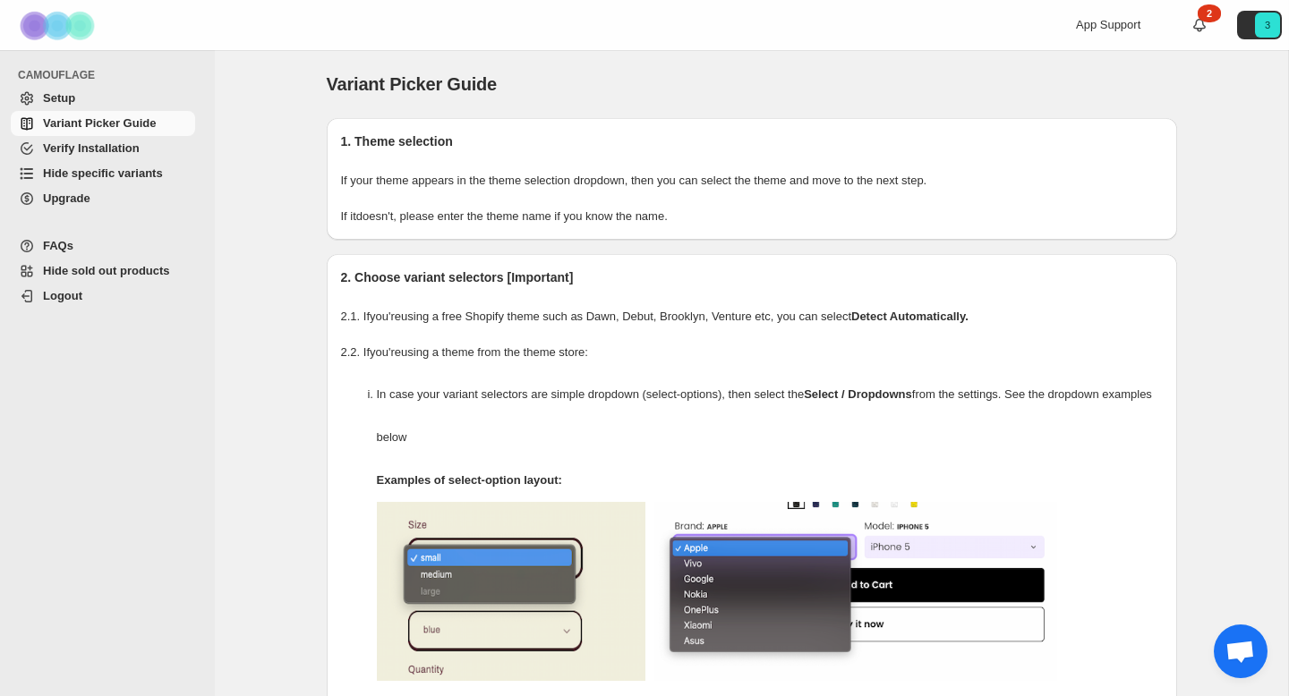
click at [54, 300] on span "Logout" at bounding box center [62, 295] width 39 height 13
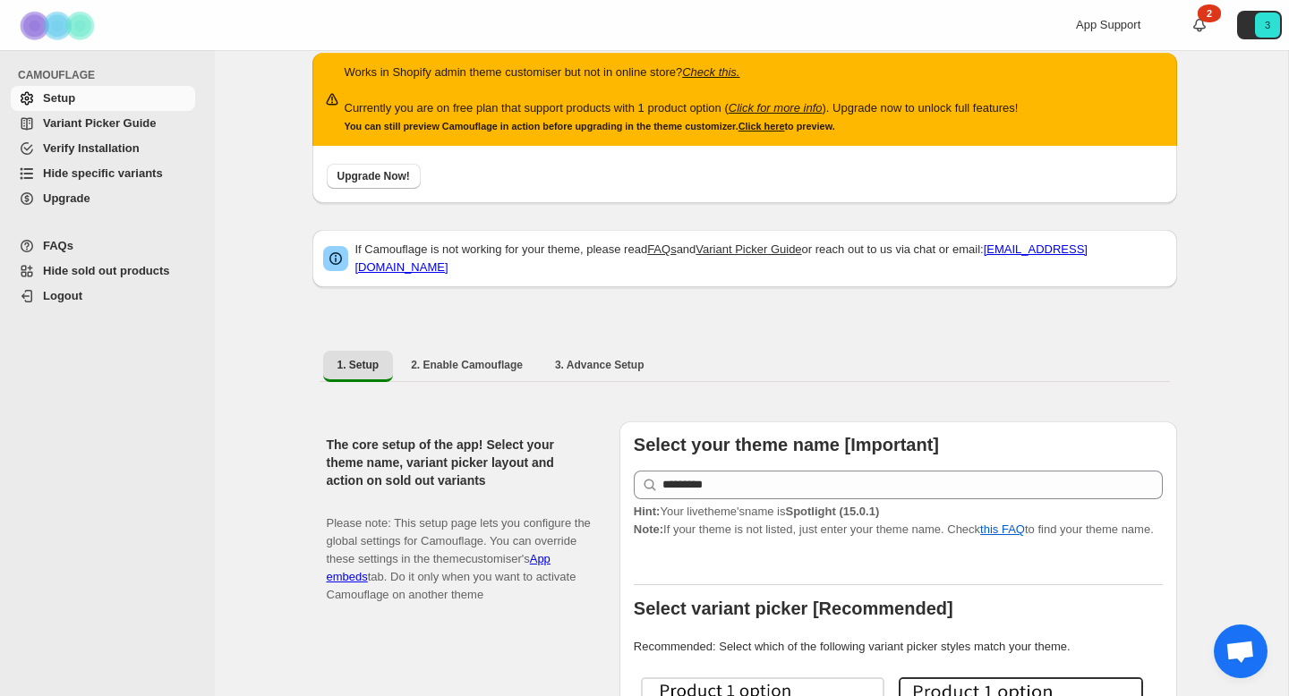
scroll to position [20, 0]
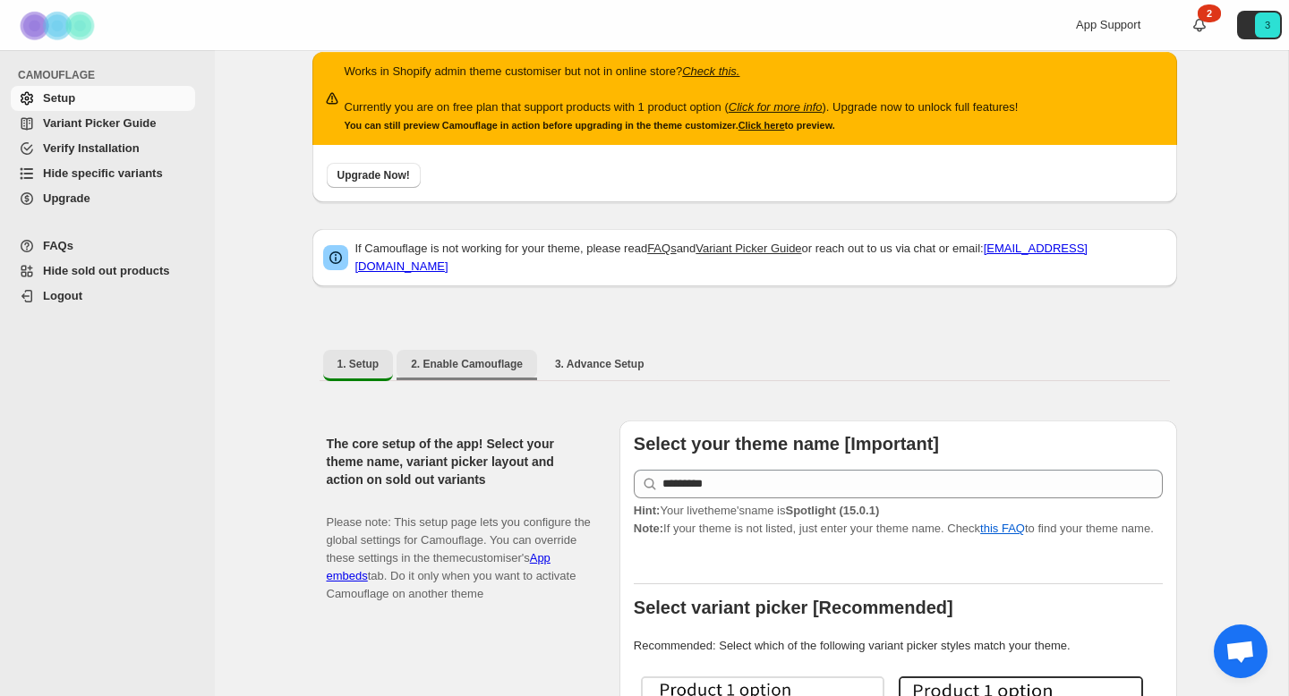
click at [516, 358] on span "2. Enable Camouflage" at bounding box center [467, 364] width 112 height 14
select select "**********"
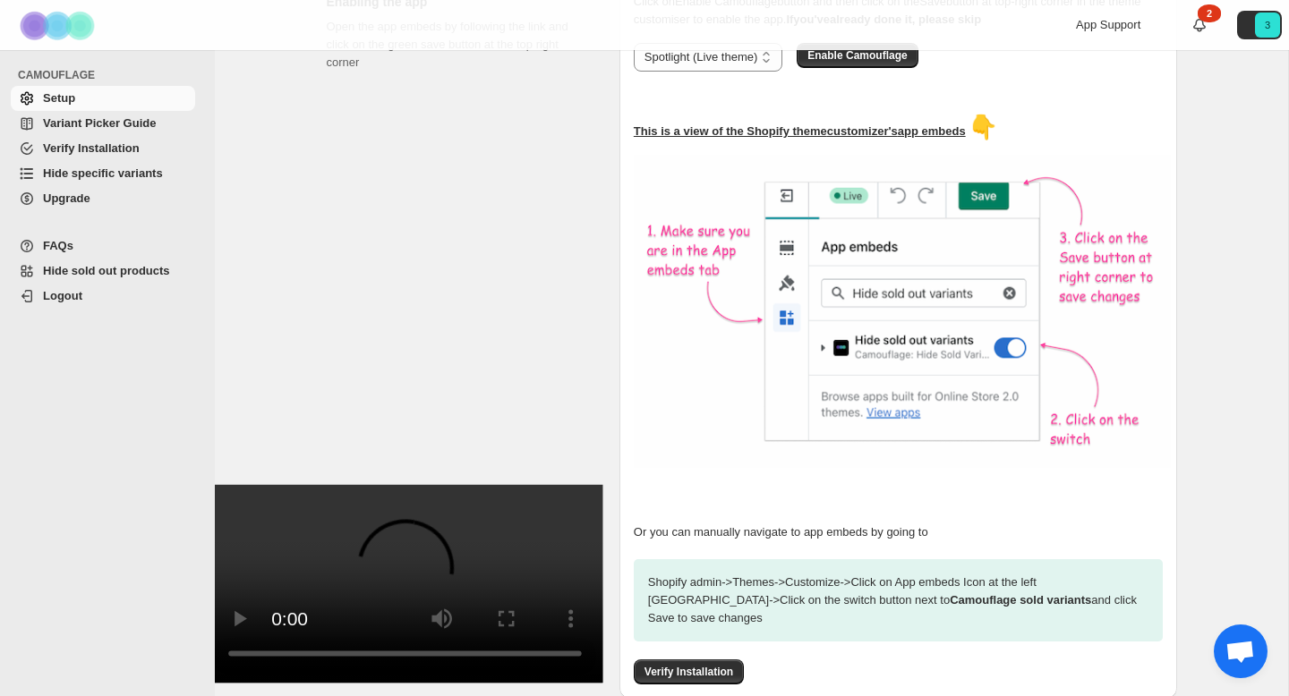
scroll to position [457, 0]
